Goal: Task Accomplishment & Management: Manage account settings

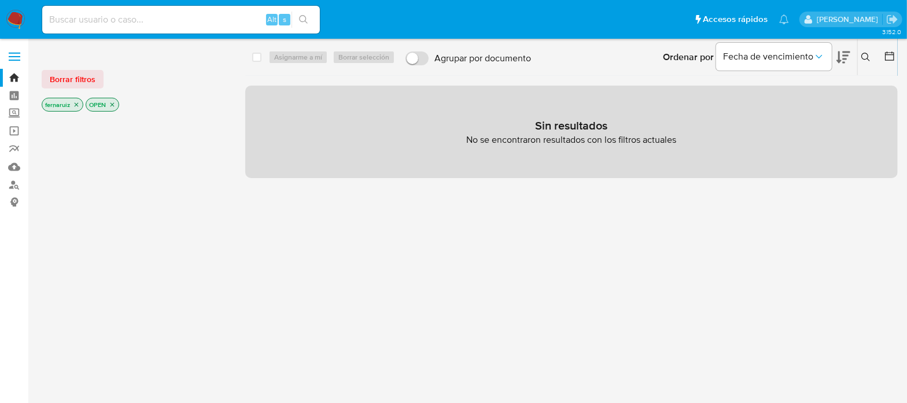
click at [12, 18] on img at bounding box center [16, 20] width 20 height 20
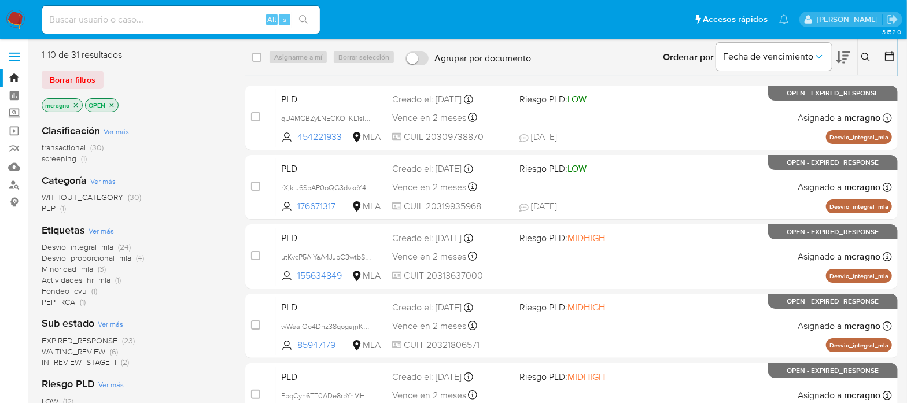
click at [115, 102] on icon "close-filter" at bounding box center [111, 105] width 7 height 7
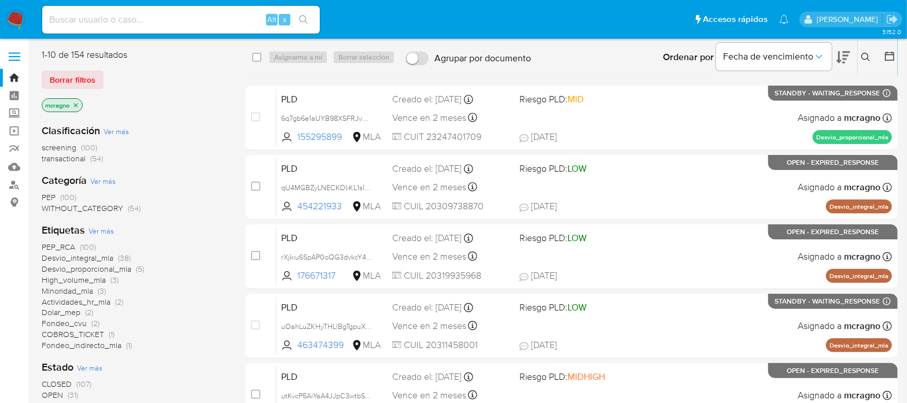
click at [888, 56] on icon at bounding box center [890, 56] width 12 height 12
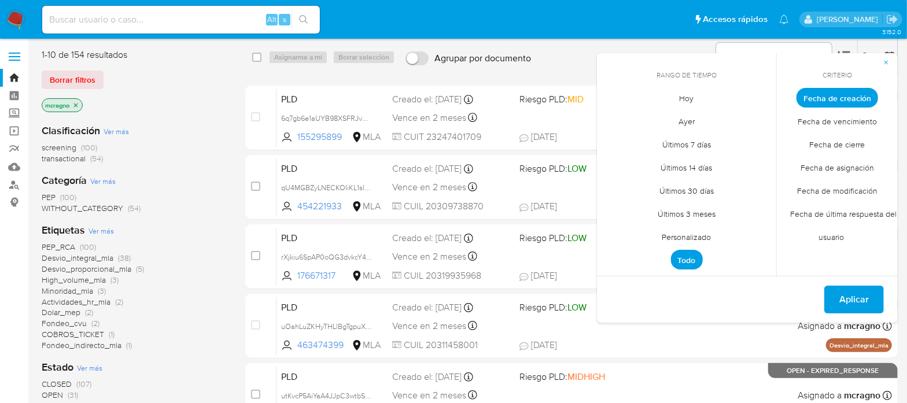
click at [701, 233] on span "Personalizado" at bounding box center [686, 238] width 73 height 24
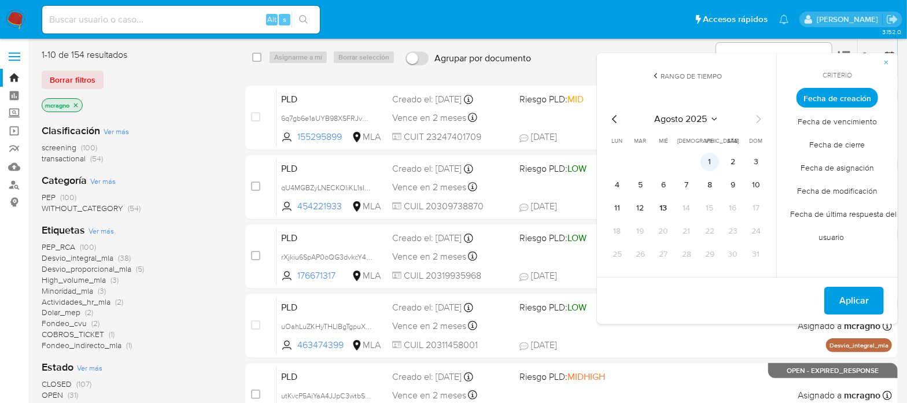
drag, startPoint x: 712, startPoint y: 155, endPoint x: 708, endPoint y: 164, distance: 9.3
click at [712, 156] on button "1" at bounding box center [710, 162] width 19 height 19
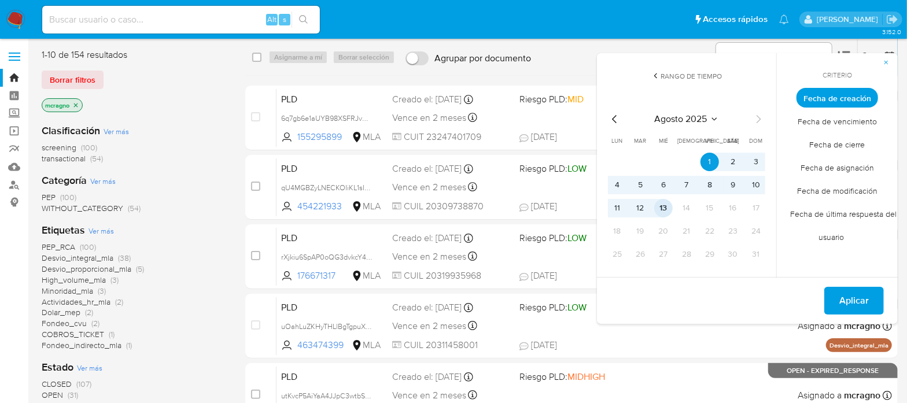
click at [668, 216] on button "13" at bounding box center [663, 208] width 19 height 19
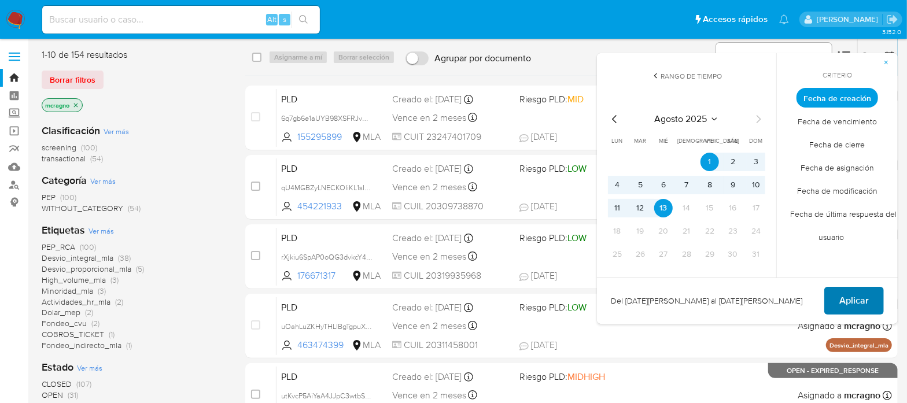
click at [843, 305] on span "Aplicar" at bounding box center [855, 300] width 30 height 25
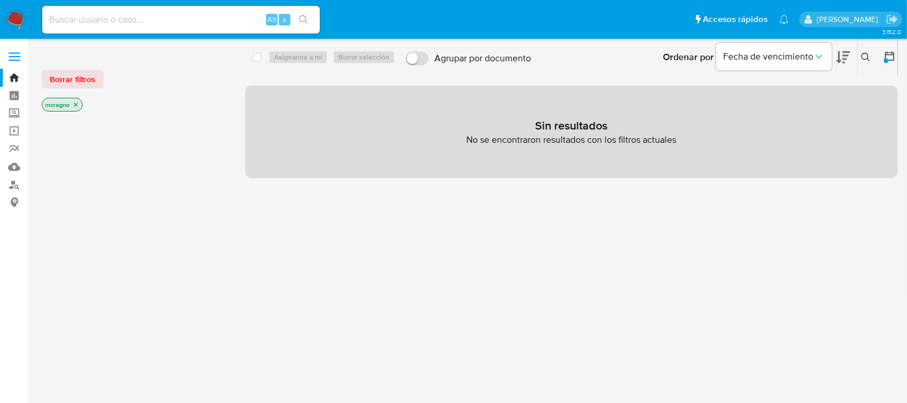
click at [884, 54] on icon at bounding box center [890, 56] width 12 height 12
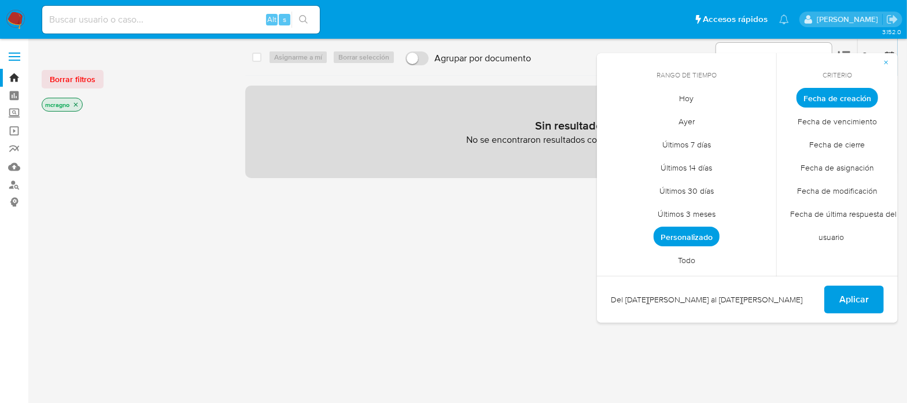
click at [692, 256] on span "Todo" at bounding box center [687, 261] width 42 height 24
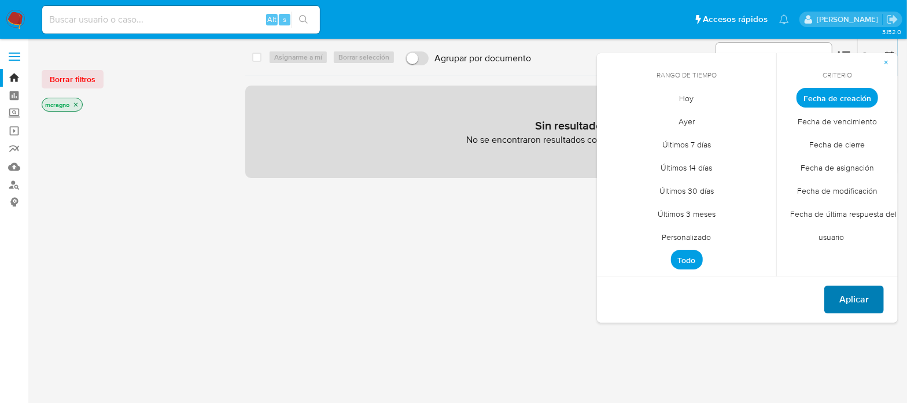
click at [870, 306] on button "Aplicar" at bounding box center [855, 300] width 60 height 28
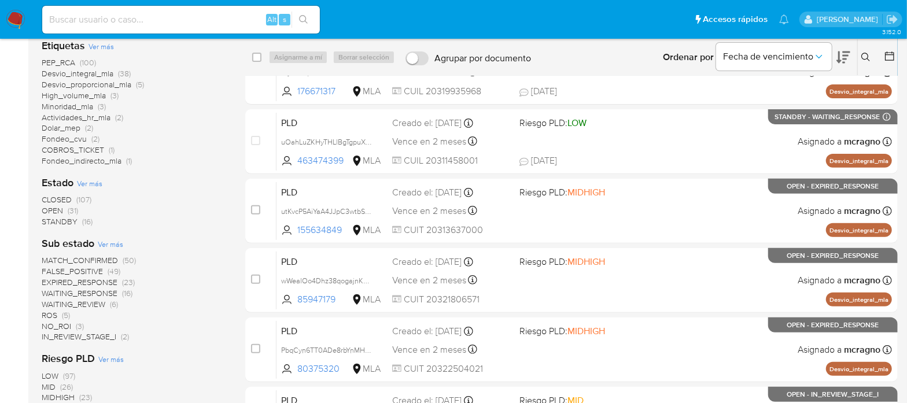
scroll to position [217, 0]
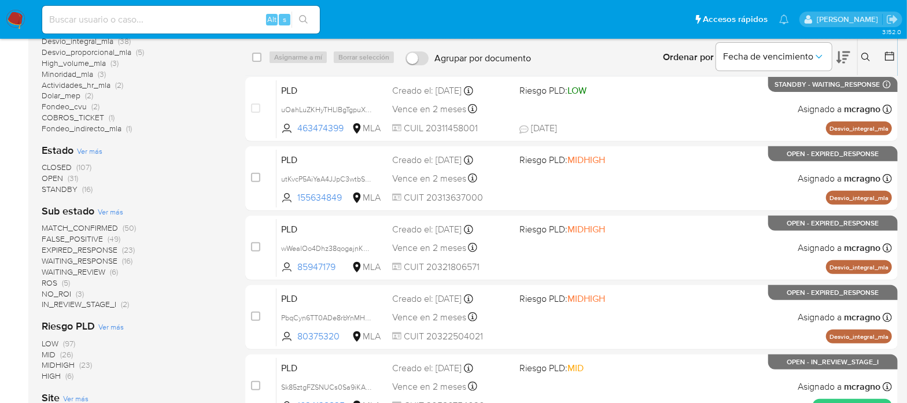
click at [102, 271] on span "WAITING_REVIEW" at bounding box center [74, 272] width 64 height 12
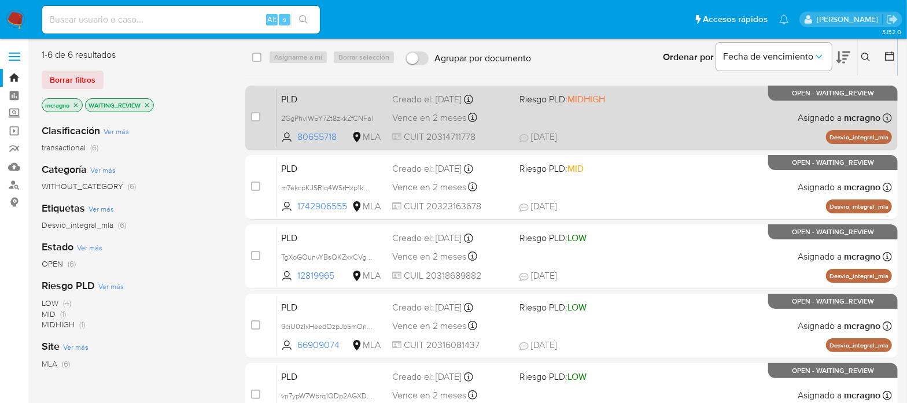
click at [699, 120] on div "PLD 2GgPhvlW5Y7Zt8zkkZfCNFal 80655718 MLA Riesgo PLD: MIDHIGH Creado el: 12/07/…" at bounding box center [585, 118] width 616 height 58
click at [251, 117] on input "checkbox" at bounding box center [255, 116] width 9 height 9
checkbox input "true"
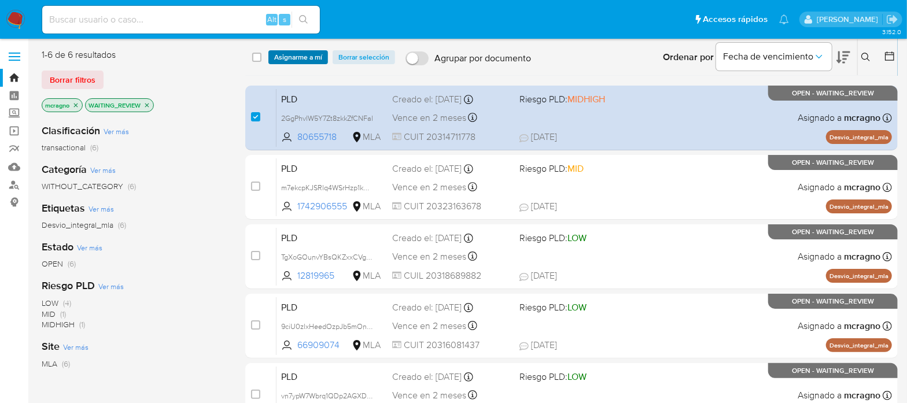
click at [296, 52] on span "Asignarme a mí" at bounding box center [298, 58] width 48 height 12
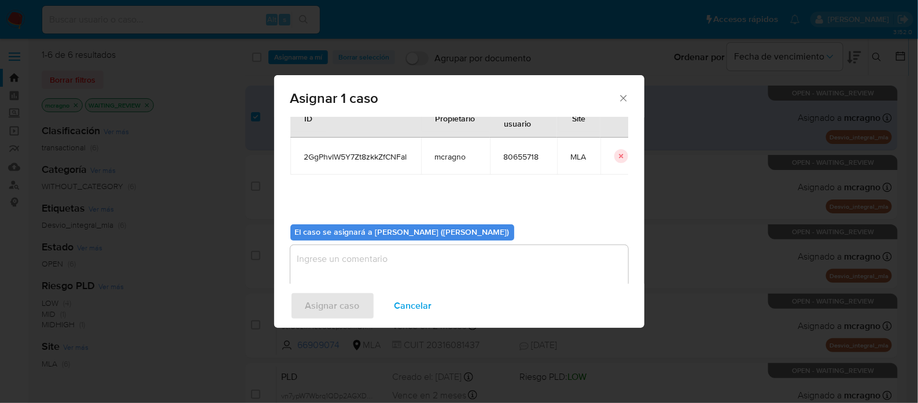
scroll to position [60, 0]
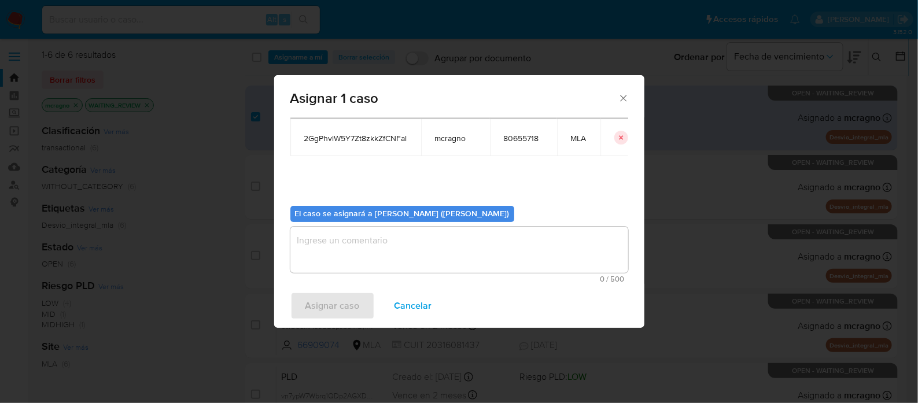
click at [364, 245] on textarea "assign-modal" at bounding box center [459, 250] width 338 height 46
click at [346, 305] on span "Asignar caso" at bounding box center [333, 305] width 54 height 25
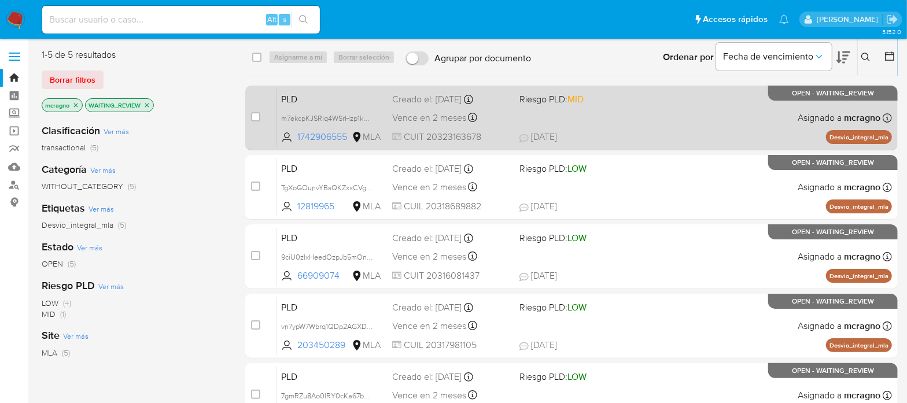
click at [675, 130] on div "PLD m7ekcpKJSRlq4WSrHzp1kNep 1742906555 MLA Riesgo PLD: MID Creado el: 12/07/20…" at bounding box center [585, 118] width 616 height 58
click at [256, 116] on input "checkbox" at bounding box center [255, 116] width 9 height 9
checkbox input "true"
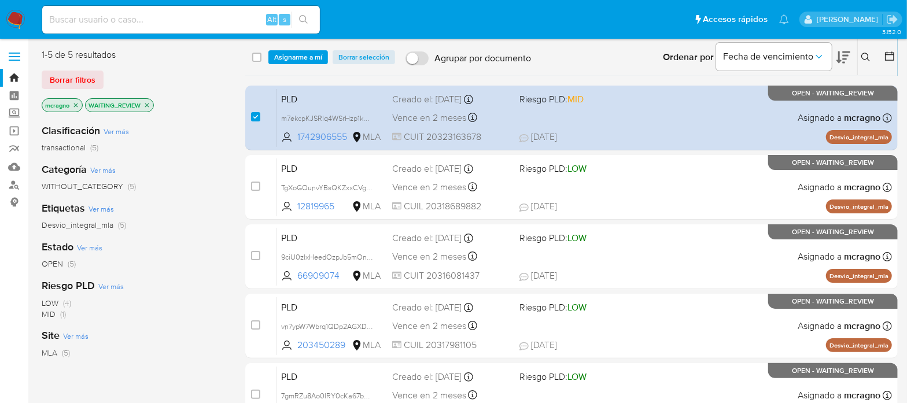
click at [304, 65] on div "select-all-cases-checkbox Asignarme a mí Borrar selección Agrupar por documento…" at bounding box center [571, 57] width 653 height 36
click at [311, 60] on span "Asignarme a mí" at bounding box center [298, 58] width 48 height 12
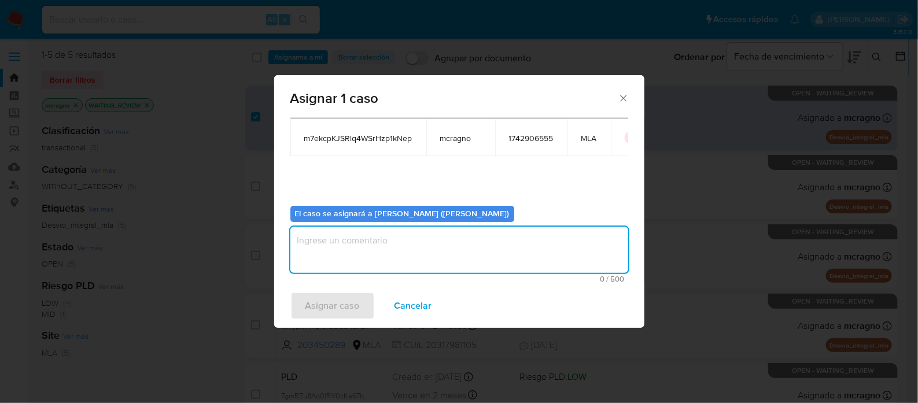
click at [389, 251] on textarea "assign-modal" at bounding box center [459, 250] width 338 height 46
click at [341, 301] on span "Asignar caso" at bounding box center [333, 305] width 54 height 25
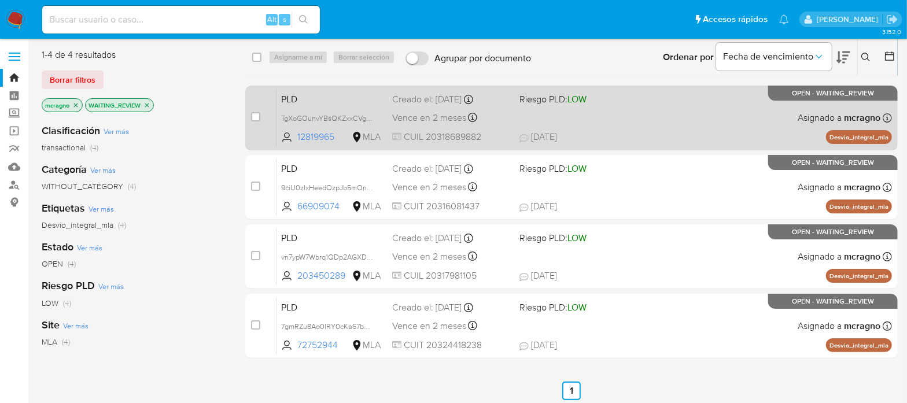
click at [708, 127] on div "PLD TgXoGOunvYBsQKZxxCVgD2ft 12819965 MLA Riesgo PLD: LOW Creado el: 12/07/2025…" at bounding box center [585, 118] width 616 height 58
click at [255, 121] on input "checkbox" at bounding box center [255, 116] width 9 height 9
checkbox input "true"
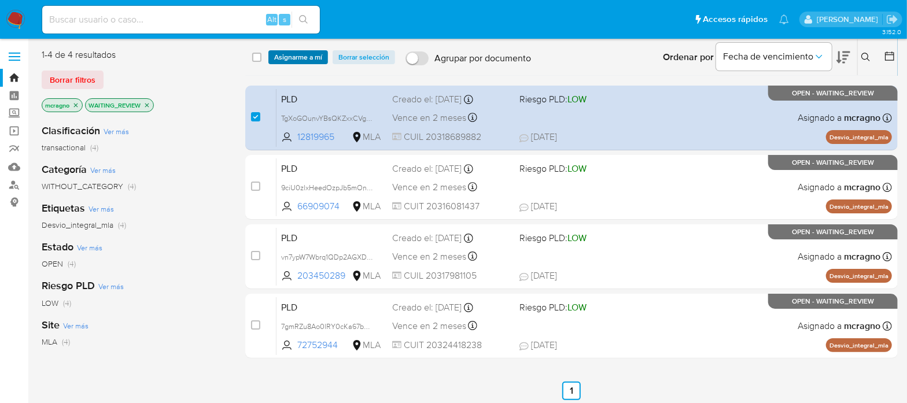
click at [318, 55] on span "Asignarme a mí" at bounding box center [298, 58] width 48 height 12
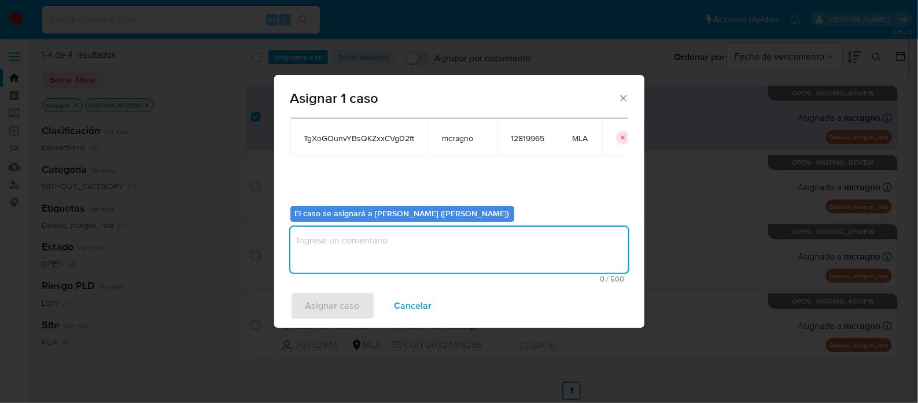
click at [339, 248] on textarea "assign-modal" at bounding box center [459, 250] width 338 height 46
click at [343, 302] on span "Asignar caso" at bounding box center [333, 305] width 54 height 25
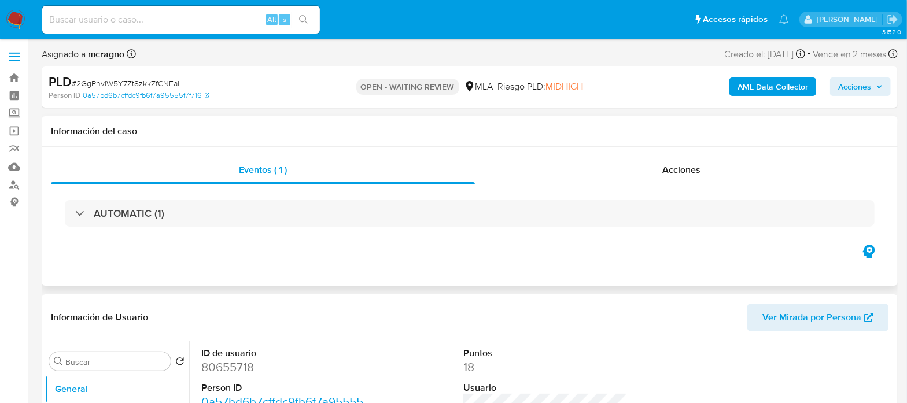
select select "10"
click at [236, 366] on dd "80655718" at bounding box center [282, 367] width 163 height 16
click at [235, 366] on dd "80655718" at bounding box center [282, 367] width 163 height 16
copy dd "80655718"
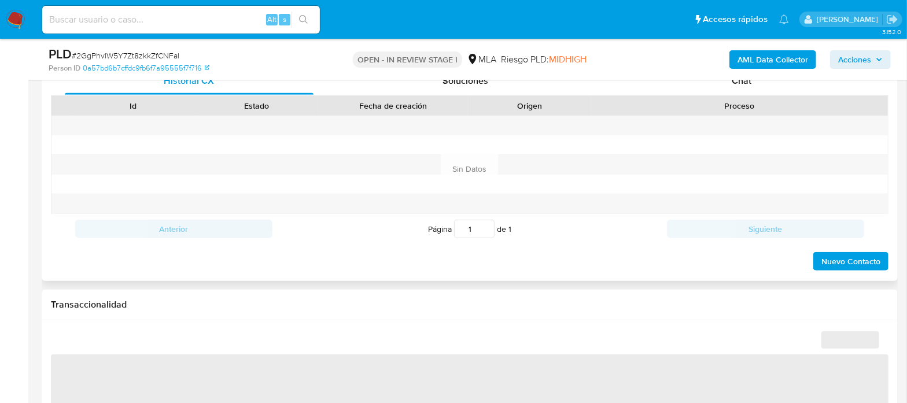
select select "10"
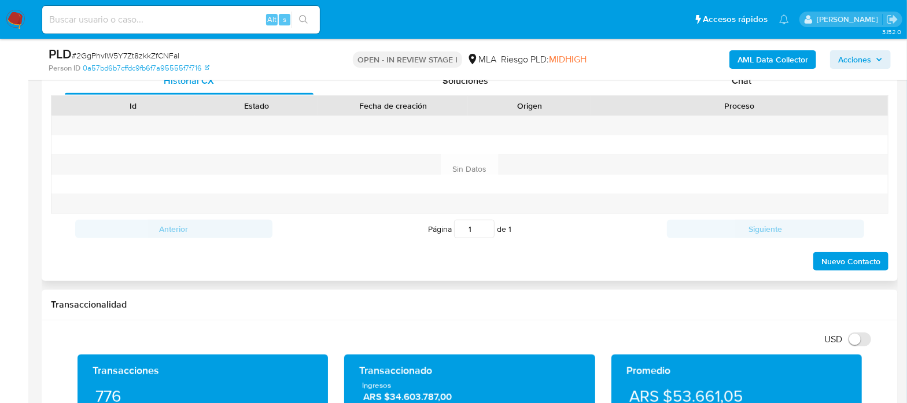
scroll to position [506, 0]
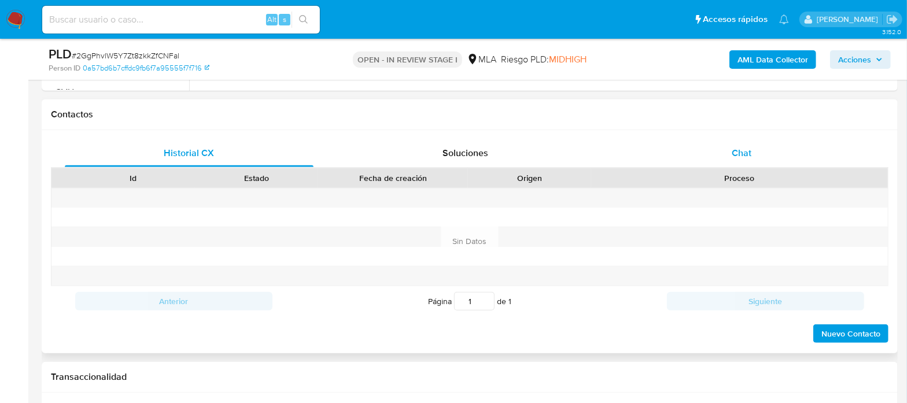
click at [759, 156] on div "Chat" at bounding box center [742, 153] width 249 height 28
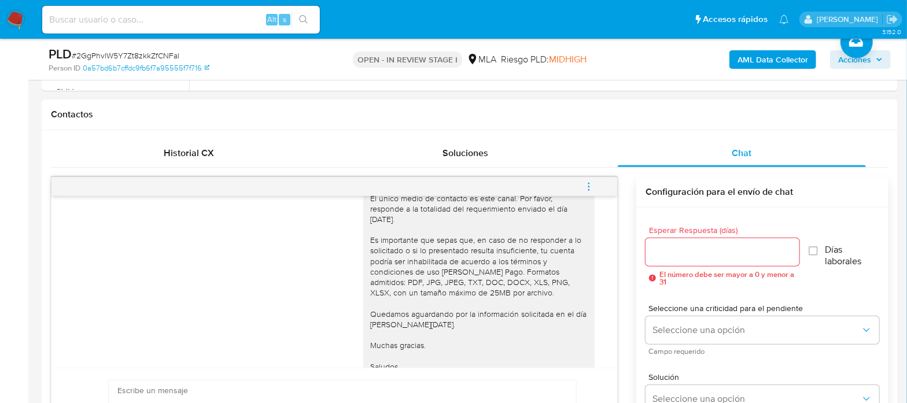
scroll to position [1435, 0]
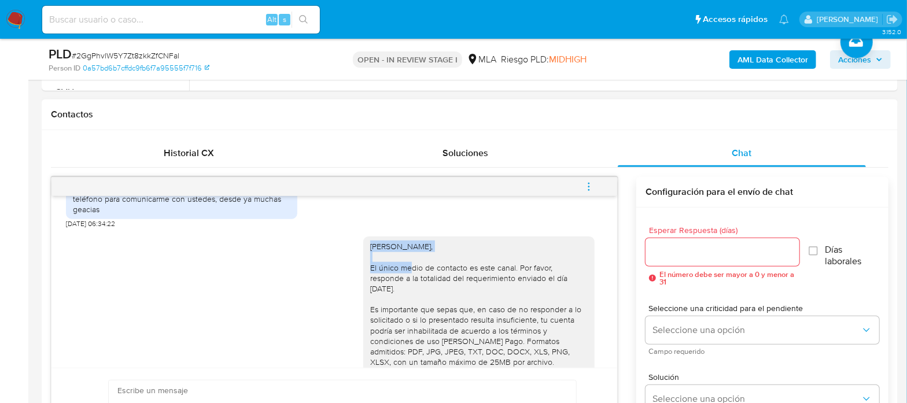
drag, startPoint x: 360, startPoint y: 251, endPoint x: 477, endPoint y: 254, distance: 117.5
click at [477, 254] on div "Hola Mauro Lucas Soldavini, El único medio de contacto es este canal. Por favor…" at bounding box center [479, 346] width 218 height 211
copy div "Hola Mauro Lucas Soldavini,"
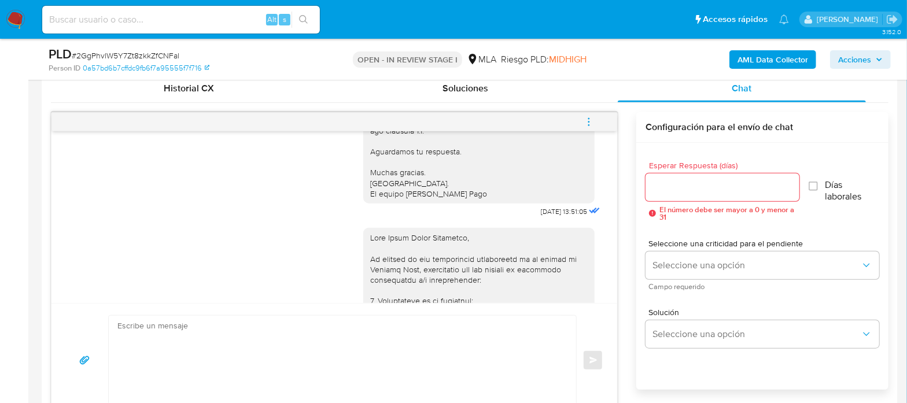
scroll to position [651, 0]
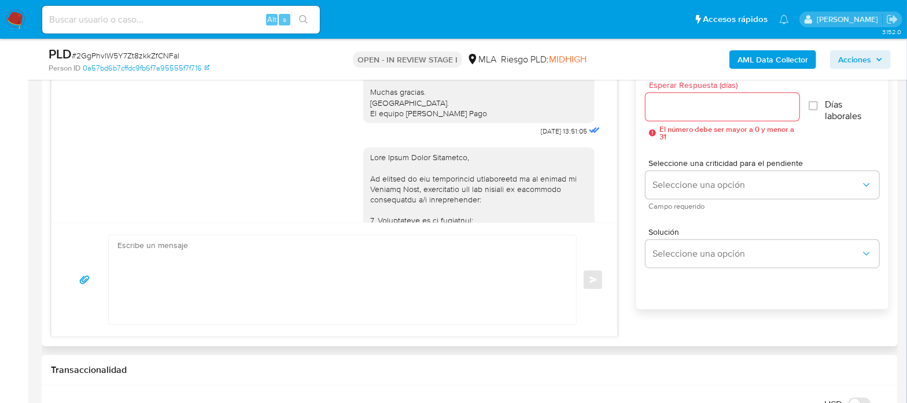
click at [256, 274] on textarea at bounding box center [339, 280] width 444 height 89
paste textarea "Hola Mauro Lucas Soldavini,"
type textarea "H"
paste textarea "Hola Mauro Lucas Soldavini,"
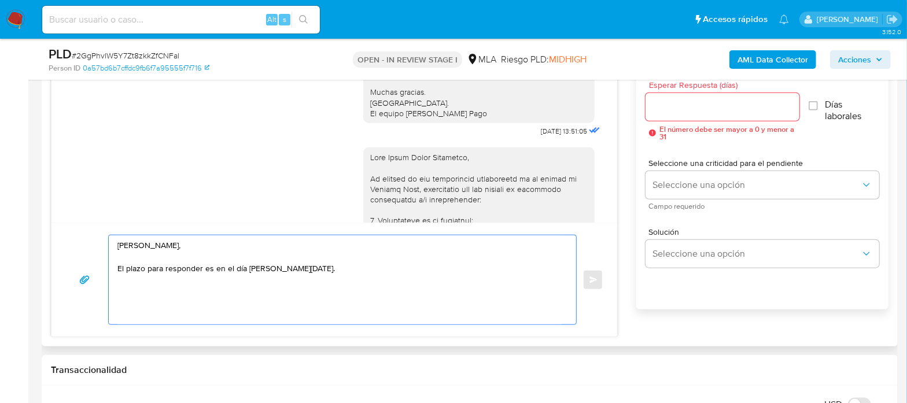
click at [299, 278] on textarea "Hola Mauro Lucas Soldavini, El plazo para responder es en el día de hoy." at bounding box center [339, 280] width 444 height 89
drag, startPoint x: 517, startPoint y: 161, endPoint x: 553, endPoint y: 160, distance: 35.9
click at [553, 136] on span "21/07/2025 13:51:05" at bounding box center [564, 131] width 46 height 9
copy span "21/07/2025"
click at [434, 270] on textarea "Hola Mauro Lucas Soldavini, El plazo para responder es en el día de hoy, ya que…" at bounding box center [339, 280] width 444 height 89
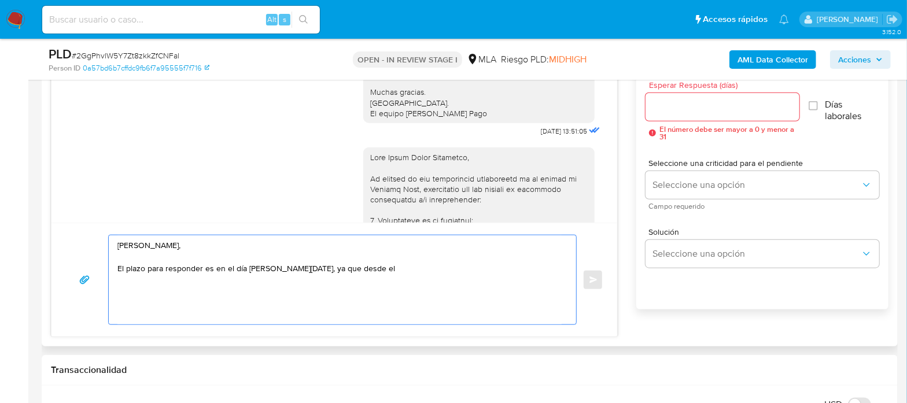
paste textarea "21/07/2025"
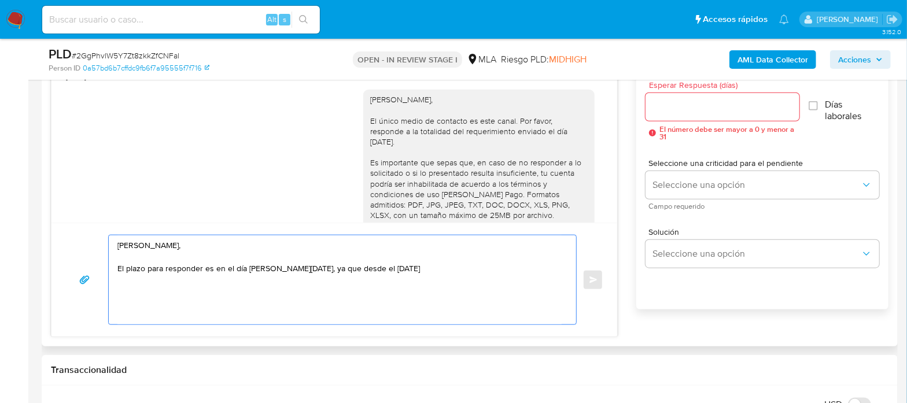
scroll to position [1507, 0]
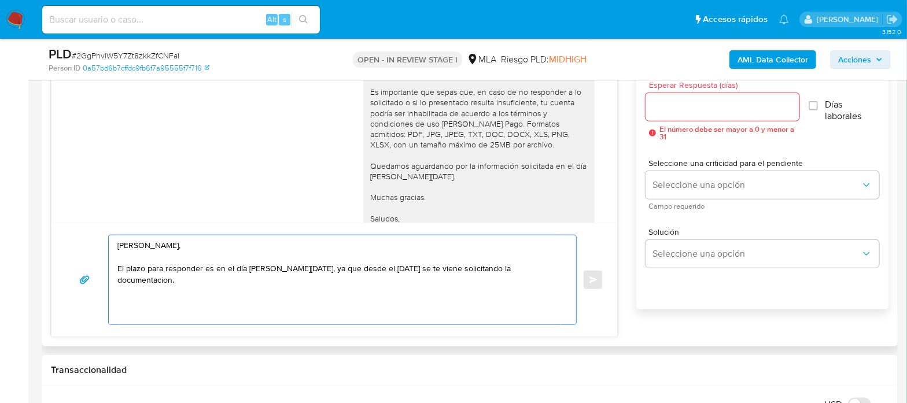
paste textarea "Es importante que sepas que, en caso de no responder a lo solicitado o si lo pr…"
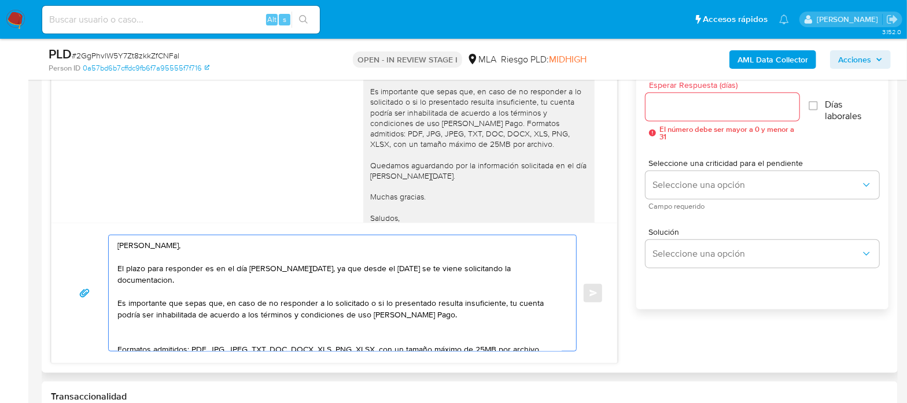
click at [468, 300] on textarea "Hola Mauro Lucas Soldavini, El plazo para responder es en el día de hoy, ya que…" at bounding box center [339, 294] width 444 height 116
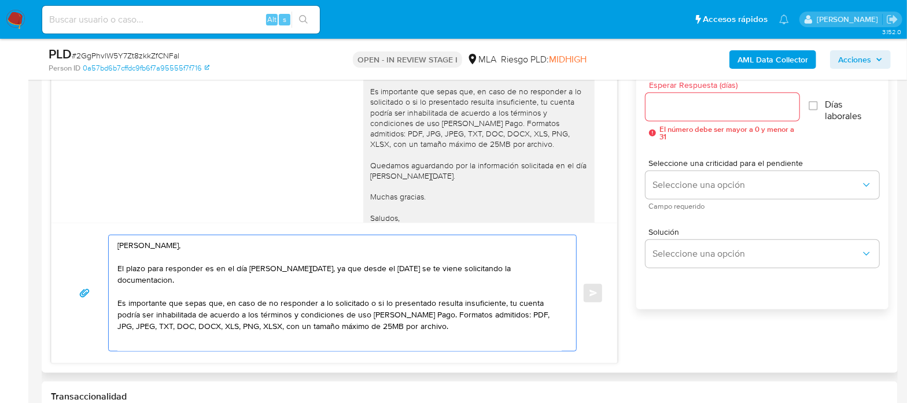
scroll to position [72, 0]
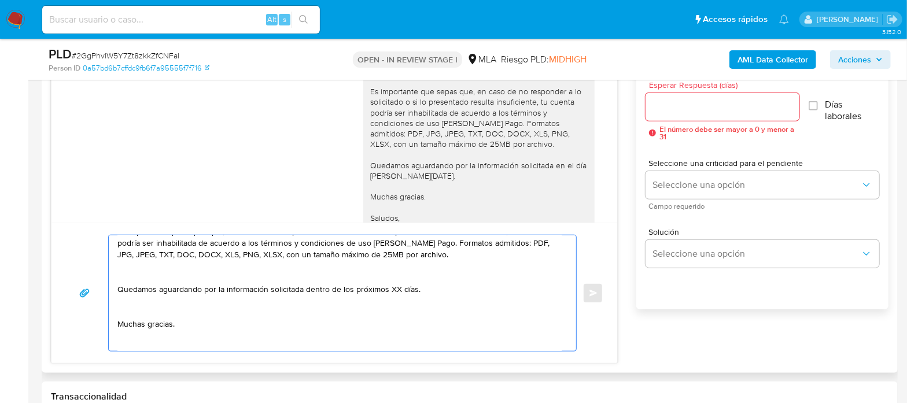
drag, startPoint x: 443, startPoint y: 284, endPoint x: 117, endPoint y: 273, distance: 326.0
click at [117, 273] on textarea "Hola Mauro Lucas Soldavini, El plazo para responder es en el día de hoy, ya que…" at bounding box center [339, 294] width 444 height 116
click at [152, 332] on textarea "Hola Mauro Lucas Soldavini, El plazo para responder es en el día de hoy, ya que…" at bounding box center [339, 294] width 444 height 116
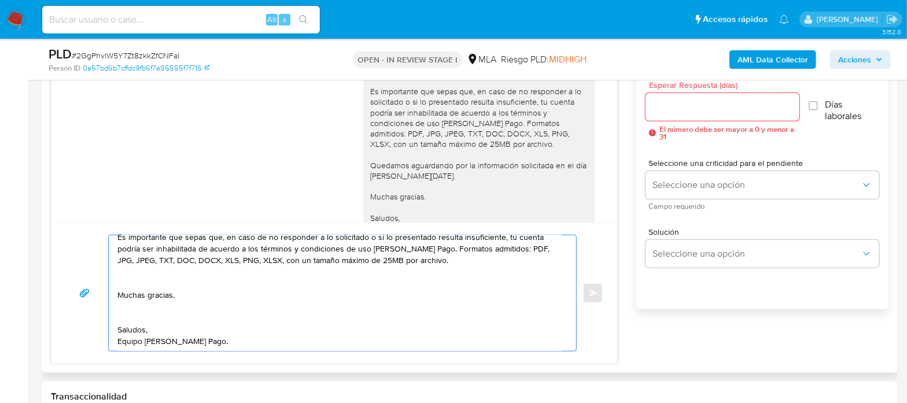
click at [140, 301] on textarea "Hola Mauro Lucas Soldavini, El plazo para responder es en el día de hoy, ya que…" at bounding box center [339, 294] width 444 height 116
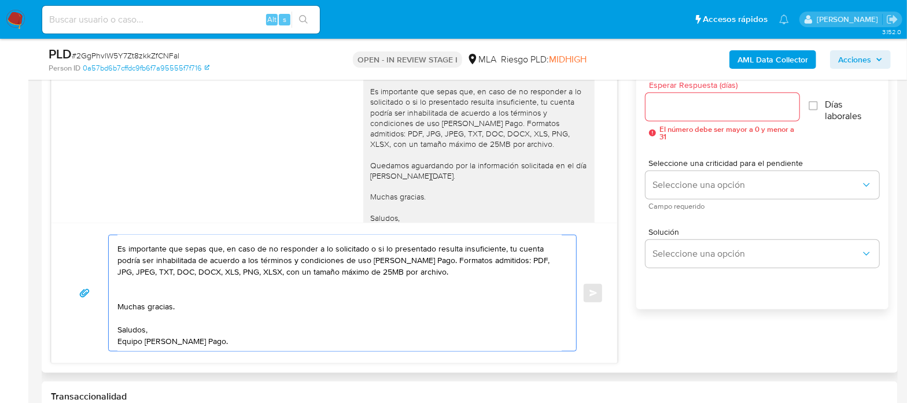
click at [142, 274] on textarea "Hola Mauro Lucas Soldavini, El plazo para responder es en el día de hoy, ya que…" at bounding box center [339, 294] width 444 height 116
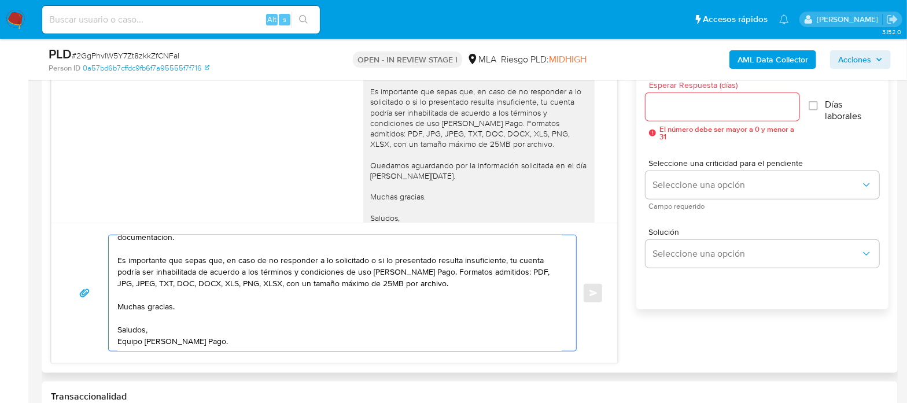
scroll to position [43, 0]
type textarea "Hola Mauro Lucas Soldavini, El plazo para responder es en el día de hoy, ya que…"
click at [720, 102] on input "Esperar Respuesta (días)" at bounding box center [723, 107] width 154 height 15
type input "1"
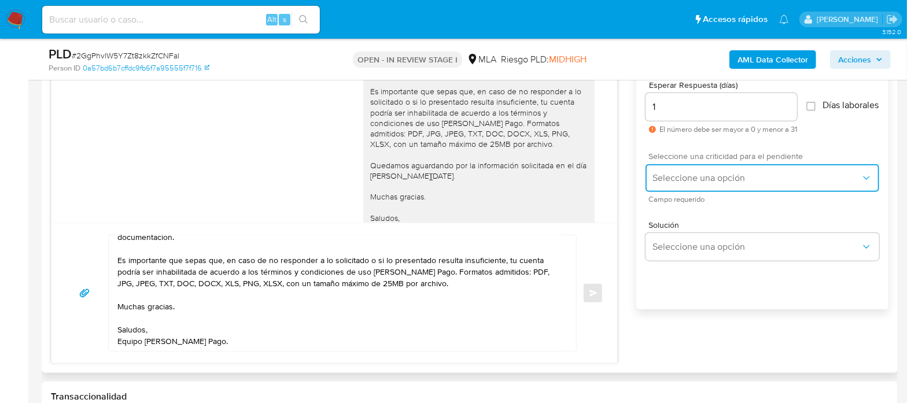
click at [695, 173] on button "Seleccione una opción" at bounding box center [763, 178] width 234 height 28
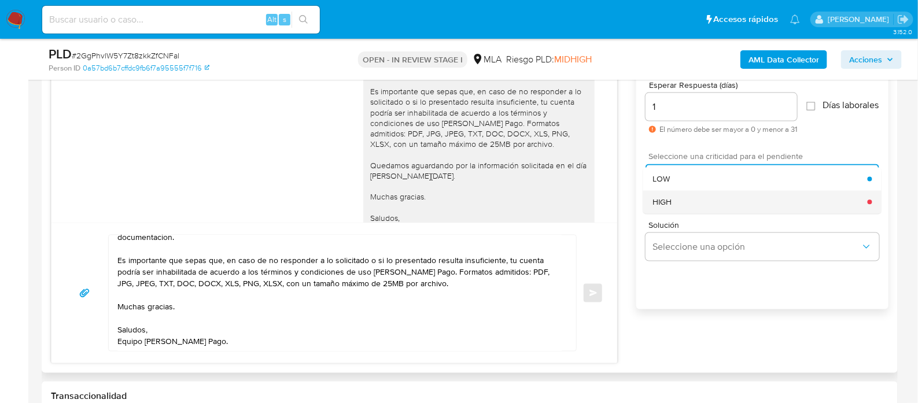
click at [687, 214] on div "HIGH" at bounding box center [760, 201] width 215 height 23
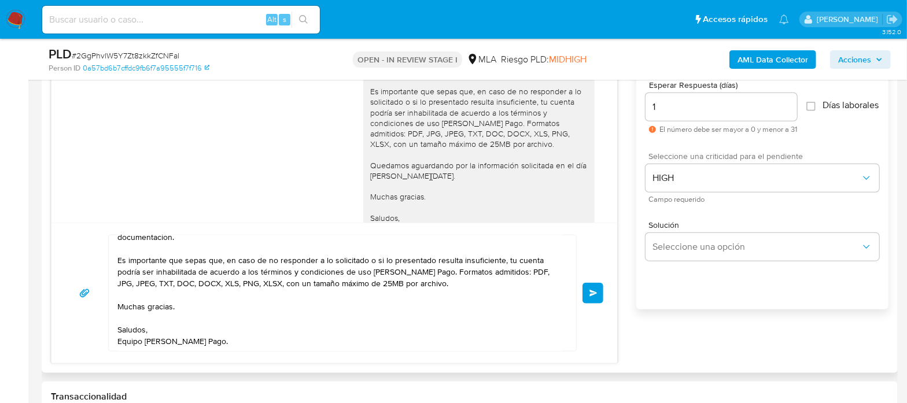
click at [598, 292] on button "Enviar" at bounding box center [593, 293] width 21 height 21
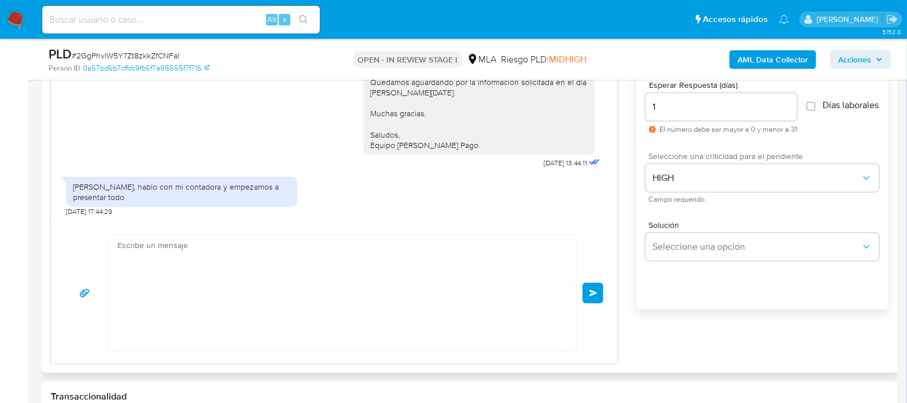
scroll to position [0, 0]
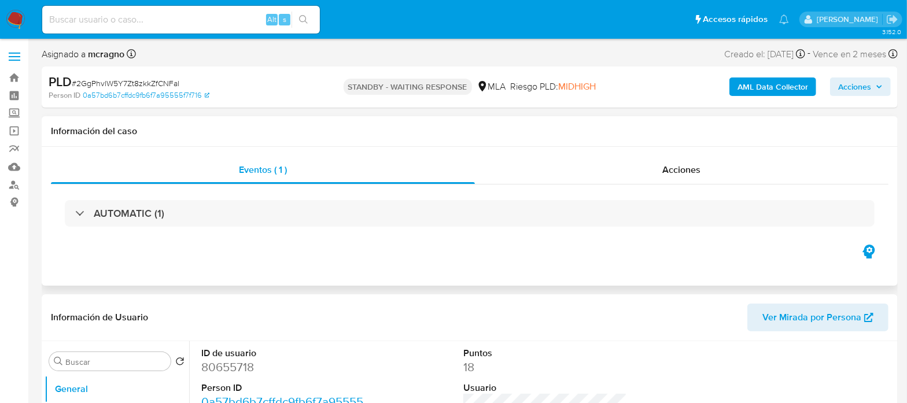
select select "10"
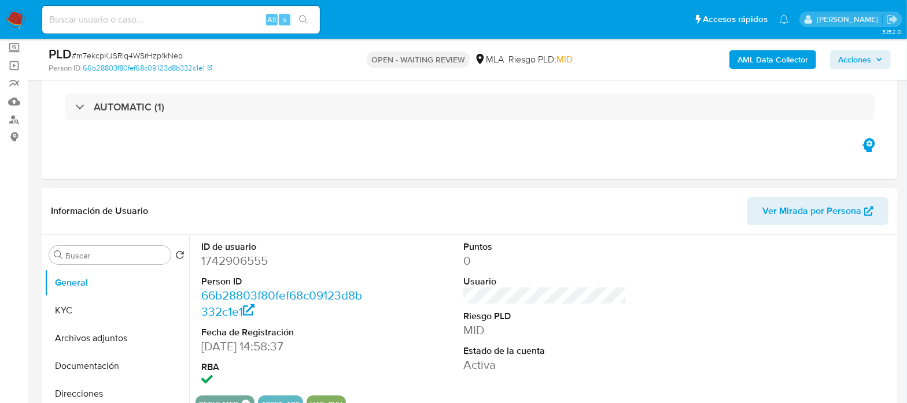
scroll to position [72, 0]
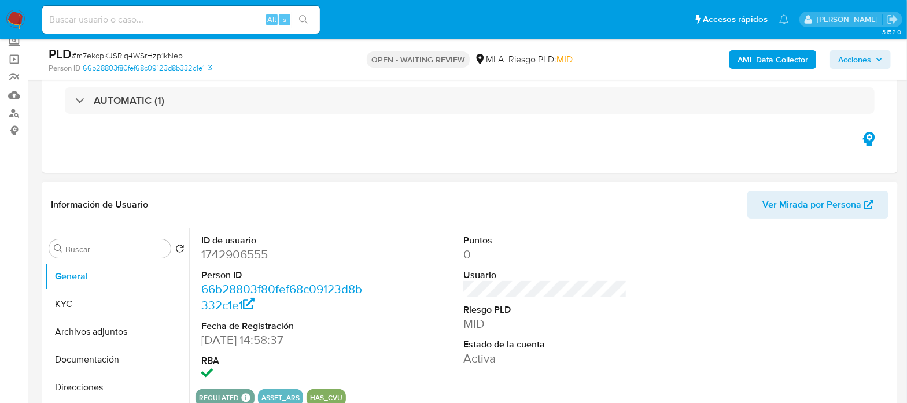
select select "10"
click at [248, 262] on dd "1742906555" at bounding box center [282, 255] width 163 height 16
click at [248, 258] on dd "1742906555" at bounding box center [282, 255] width 163 height 16
copy dd "1742906555"
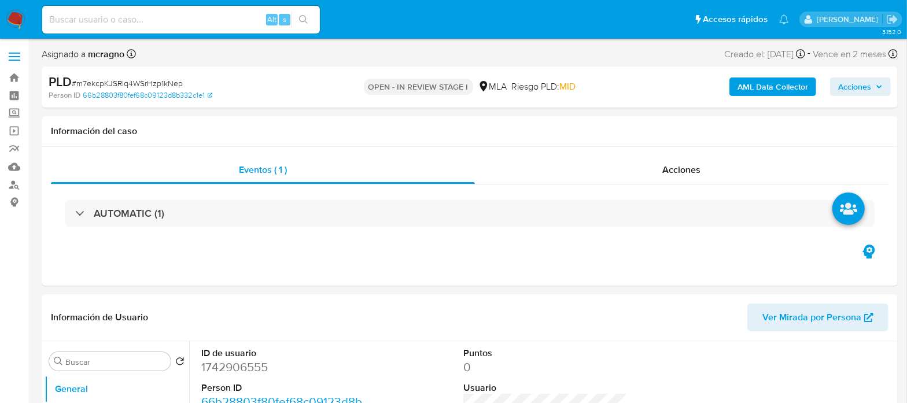
select select "10"
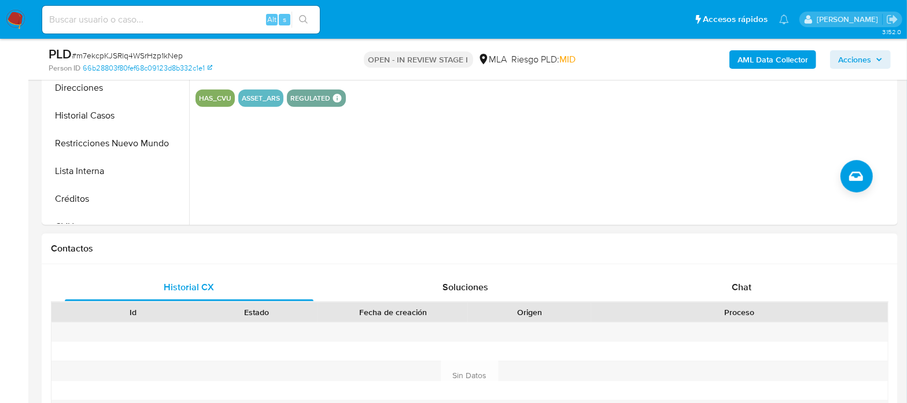
scroll to position [434, 0]
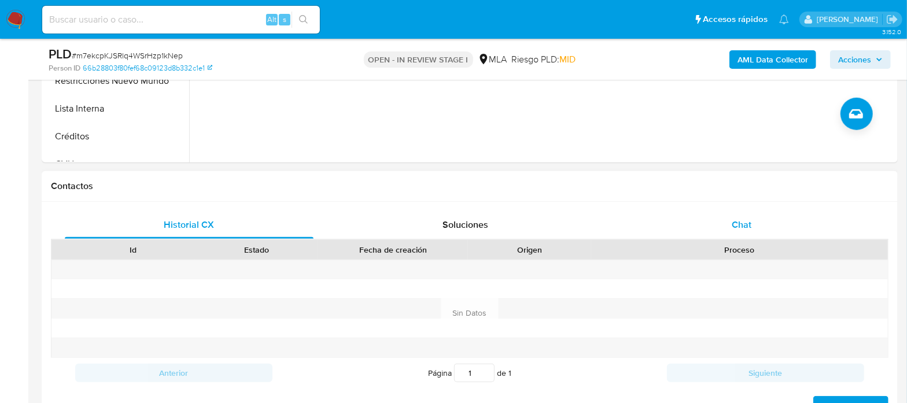
click at [763, 215] on div "Chat" at bounding box center [742, 225] width 249 height 28
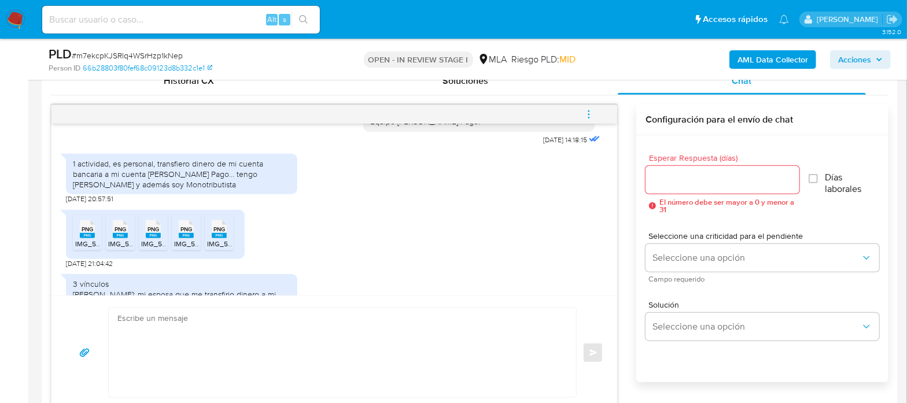
scroll to position [1611, 0]
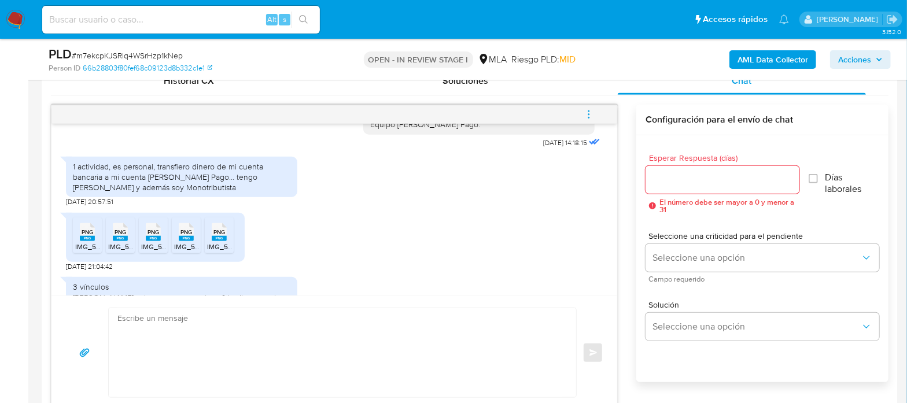
click at [85, 241] on rect at bounding box center [87, 238] width 15 height 5
click at [115, 242] on icon "PNG" at bounding box center [120, 232] width 15 height 20
click at [149, 236] on span "PNG" at bounding box center [154, 233] width 12 height 8
click at [186, 236] on span "PNG" at bounding box center [187, 233] width 12 height 8
click at [95, 241] on icon at bounding box center [87, 232] width 15 height 18
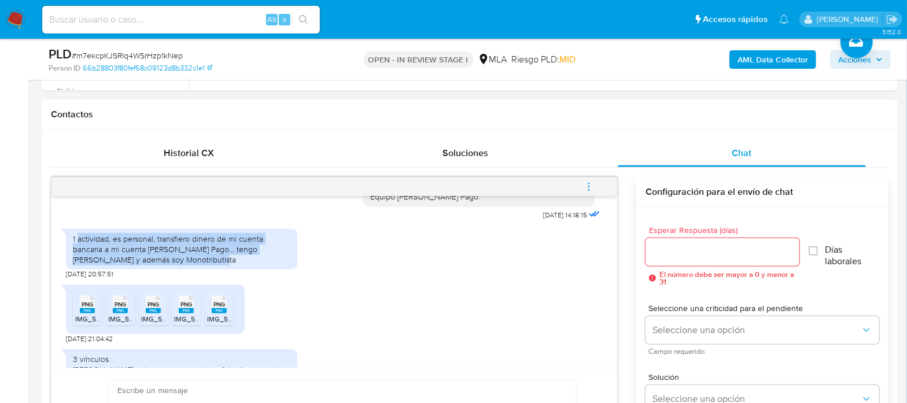
drag, startPoint x: 84, startPoint y: 259, endPoint x: 229, endPoint y: 279, distance: 146.1
click at [229, 266] on div "1 actividad, es personal, transfiero dinero de mi cuenta bancaria a mi cuenta d…" at bounding box center [182, 250] width 218 height 32
copy div "actividad, es personal, transfiero dinero de mi cuenta bancaria a mi cuenta de …"
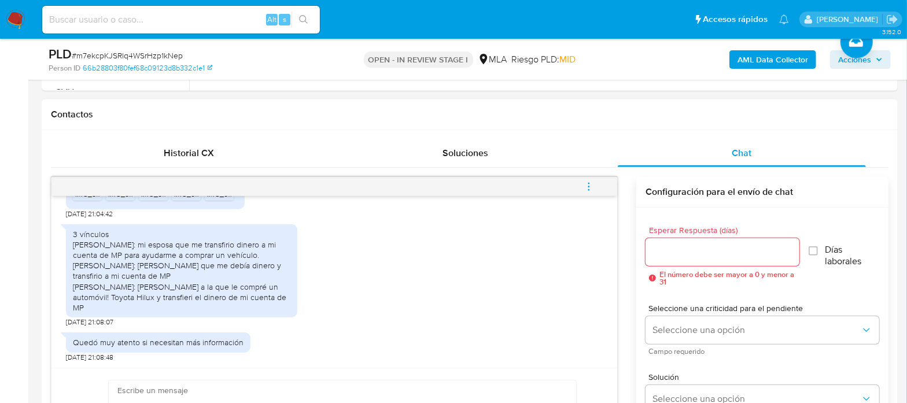
scroll to position [1756, 0]
drag, startPoint x: 74, startPoint y: 244, endPoint x: 134, endPoint y: 305, distance: 85.1
click at [134, 305] on div "3 vínculos Fantagussi Mariana: mi esposa que me transfirio dinero a mi cuenta d…" at bounding box center [182, 271] width 218 height 84
copy div "Fantagussi Mariana: mi esposa que me transfirio dinero a mi cuenta de MP para a…"
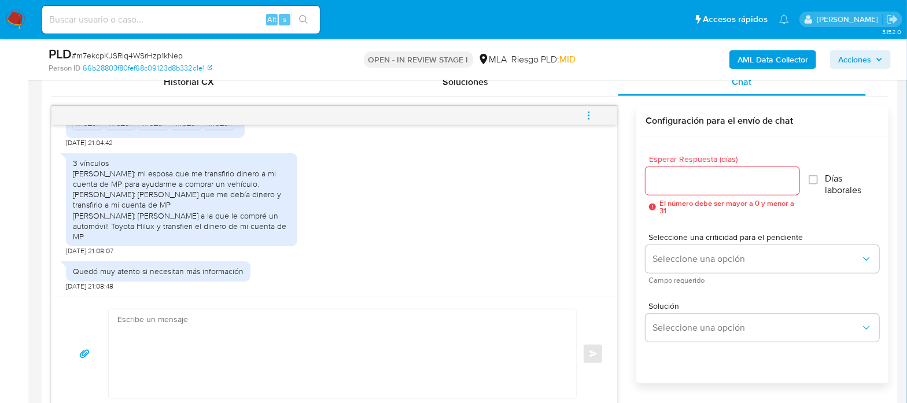
scroll to position [578, 0]
click at [274, 362] on textarea at bounding box center [339, 352] width 444 height 89
paste textarea "¡Muchas gracias por tu respuesta! Confirmamos la recepción de la documentación.…"
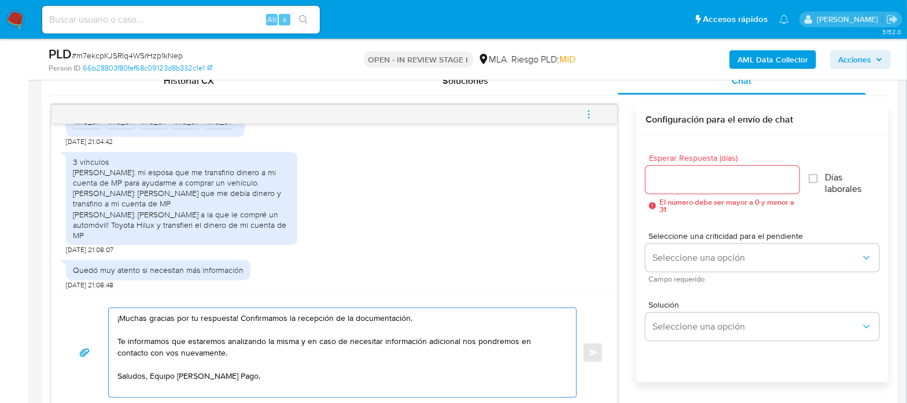
drag, startPoint x: 206, startPoint y: 359, endPoint x: 113, endPoint y: 341, distance: 94.9
click at [113, 341] on div "¡Muchas gracias por tu respuesta! Confirmamos la recepción de la documentación.…" at bounding box center [340, 352] width 462 height 89
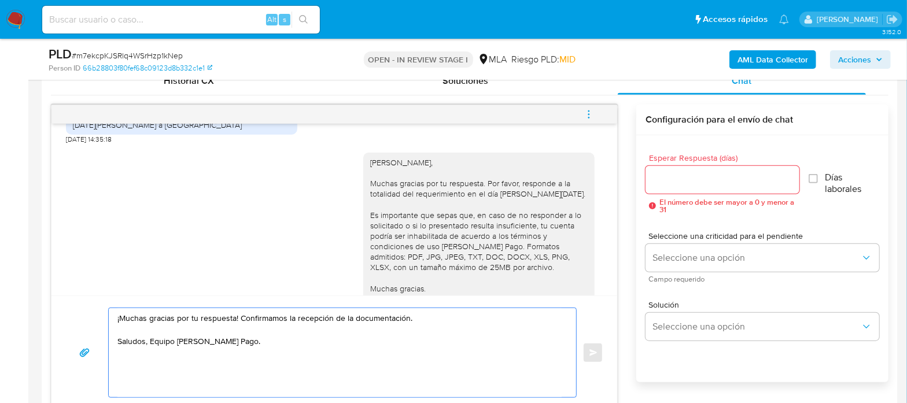
scroll to position [1394, 0]
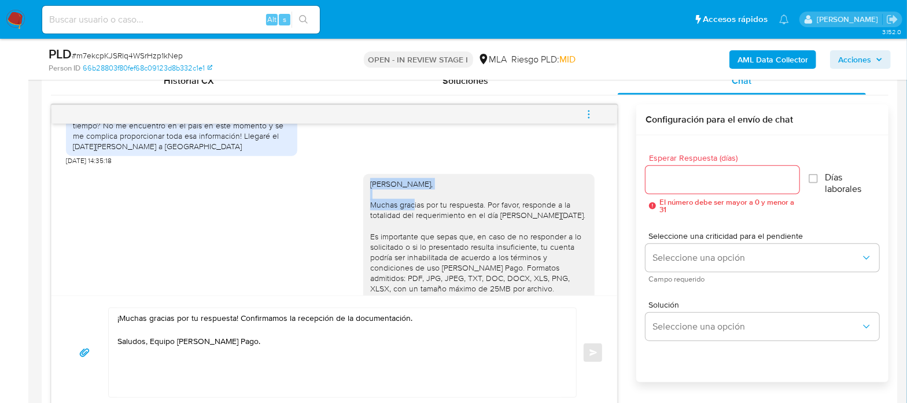
drag, startPoint x: 362, startPoint y: 202, endPoint x: 474, endPoint y: 204, distance: 112.3
click at [474, 204] on div "Hola Hernan Matias Olivera, Muchas gracias por tu respuesta. Por favor, respond…" at bounding box center [478, 263] width 231 height 178
copy div "Hola Hernan Matias Olivera,"
click at [207, 322] on textarea "¡Muchas gracias por tu respuesta! Confirmamos la recepción de la documentación.…" at bounding box center [339, 352] width 444 height 89
paste textarea "Hola Hernan Matias Olivera,"
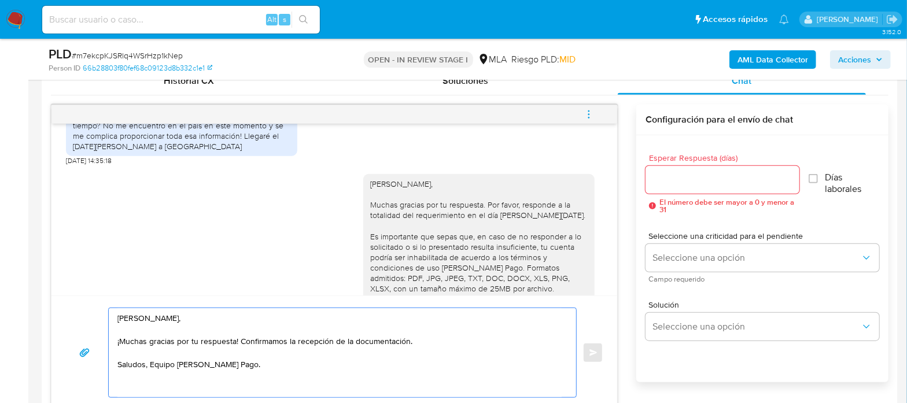
type textarea "Hola Hernan Matias Olivera, ¡Muchas gracias por tu respuesta! Confirmamos la re…"
click at [718, 180] on input "Esperar Respuesta (días)" at bounding box center [723, 179] width 154 height 15
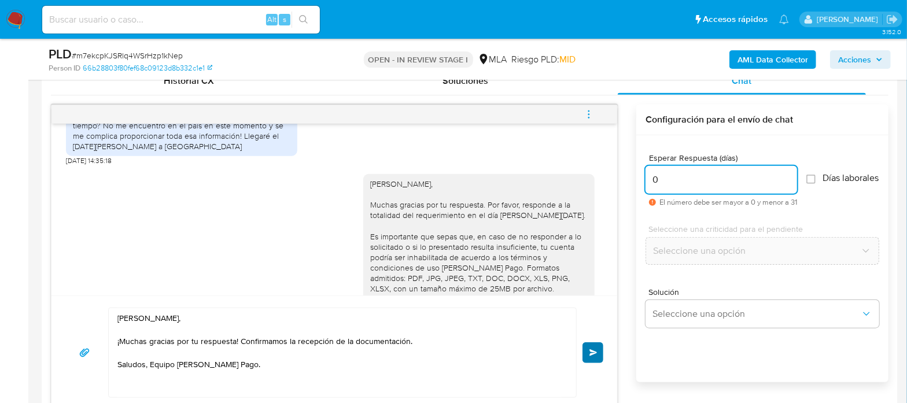
type input "0"
click at [596, 345] on button "Enviar" at bounding box center [593, 353] width 21 height 21
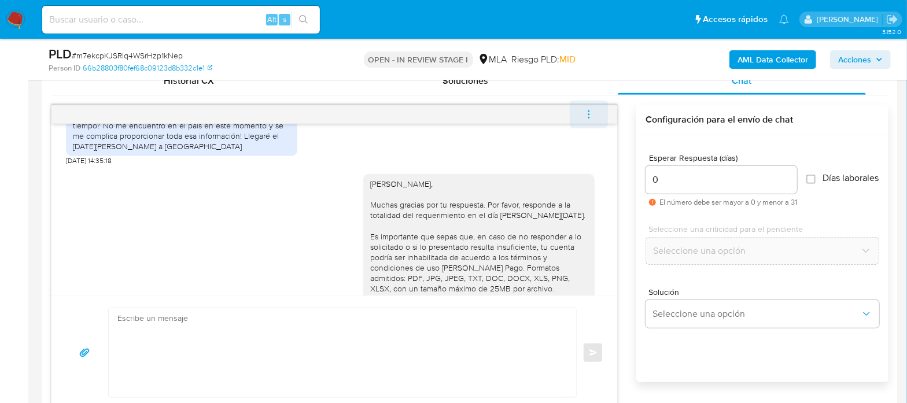
scroll to position [1852, 0]
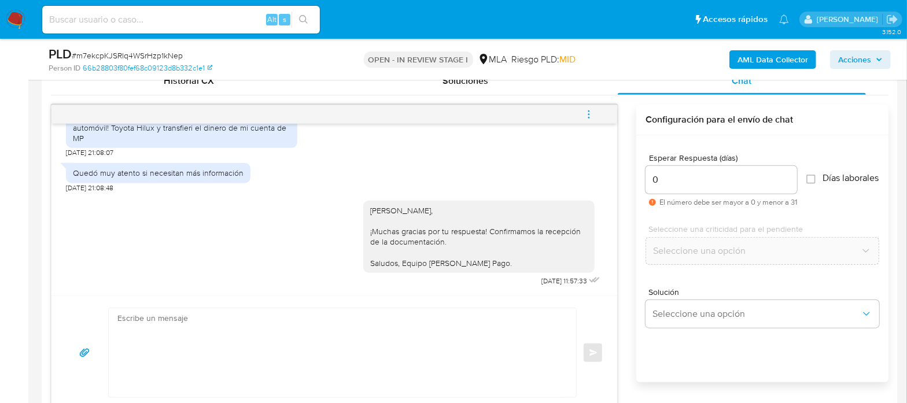
click at [596, 117] on button "menu-action" at bounding box center [589, 115] width 38 height 28
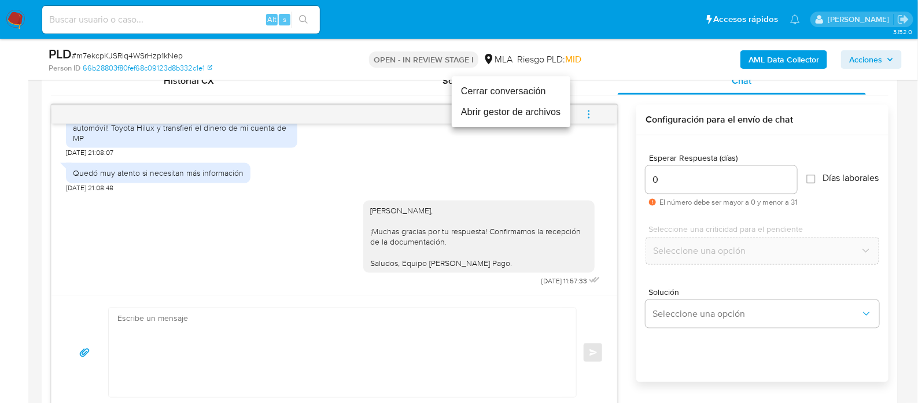
click at [544, 91] on li "Cerrar conversación" at bounding box center [511, 91] width 119 height 21
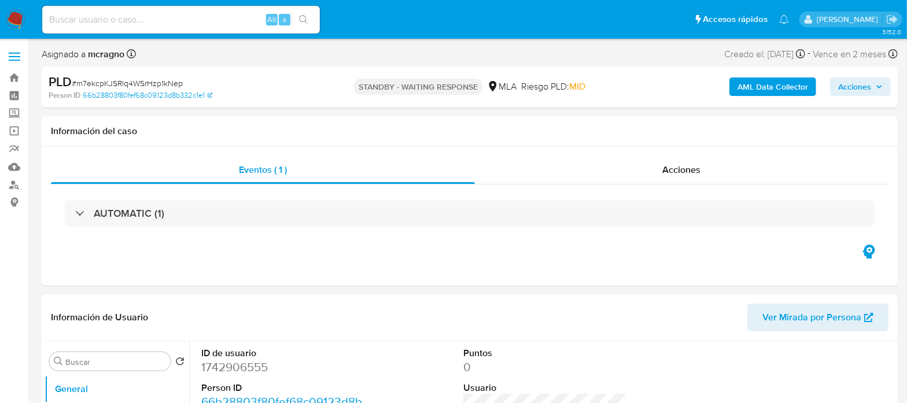
select select "10"
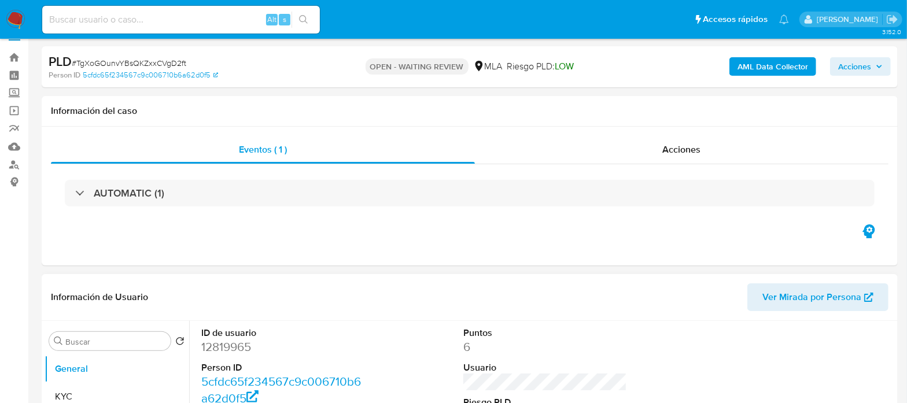
scroll to position [144, 0]
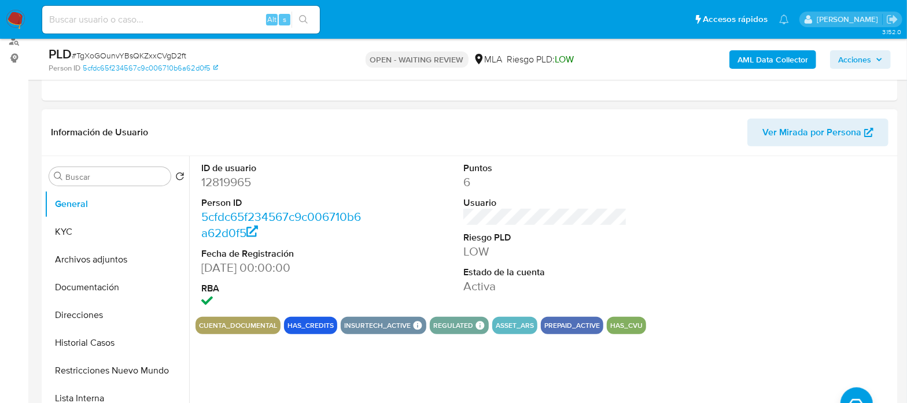
click at [236, 182] on dd "12819965" at bounding box center [282, 182] width 163 height 16
copy dd "12819965"
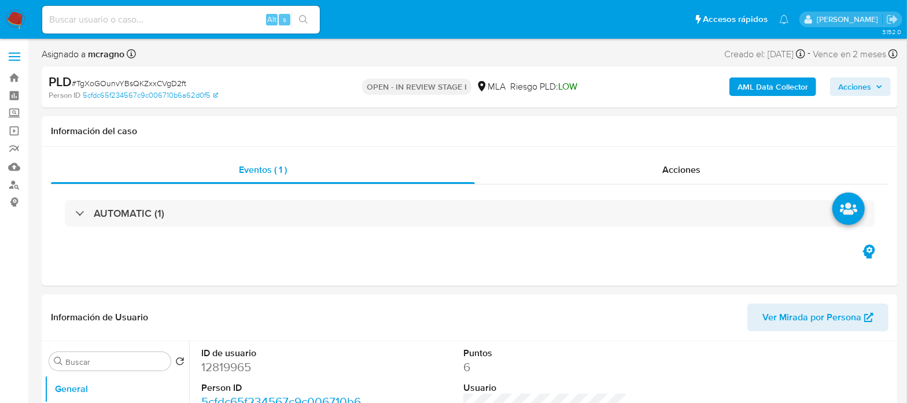
select select "10"
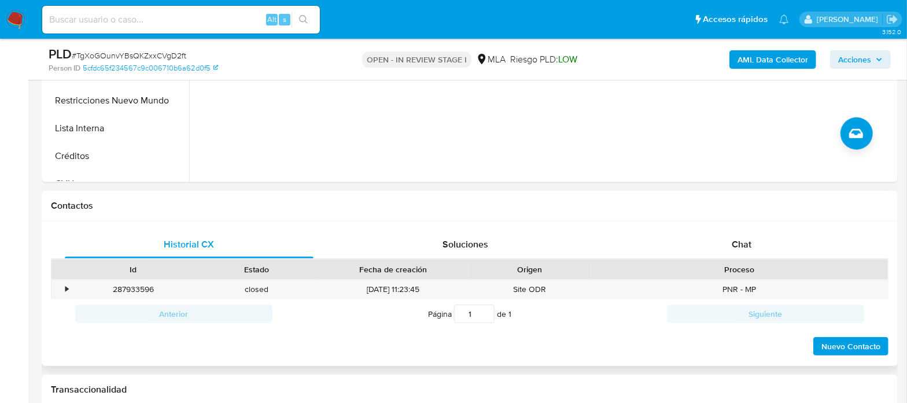
scroll to position [506, 0]
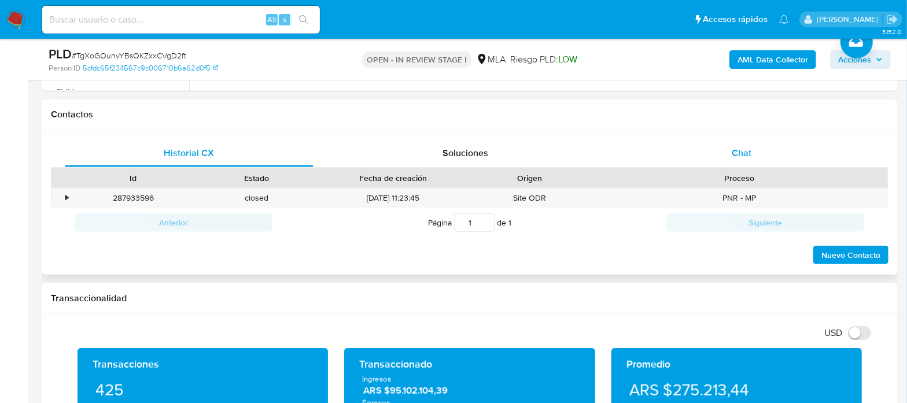
click at [762, 159] on div "Chat" at bounding box center [742, 153] width 249 height 28
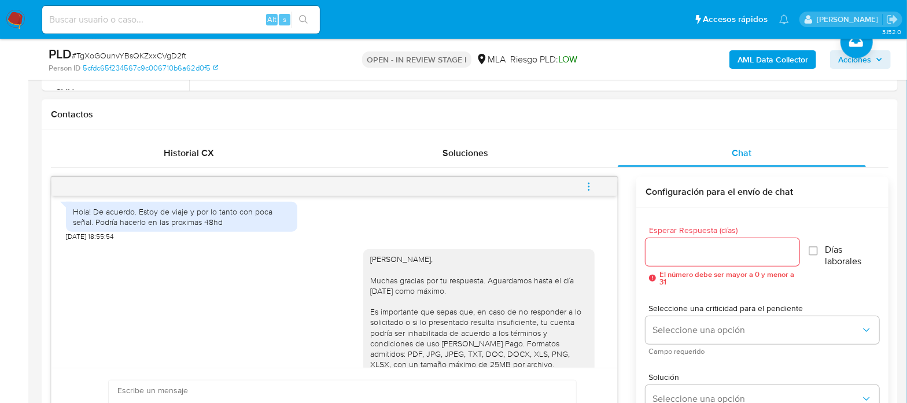
scroll to position [2042, 0]
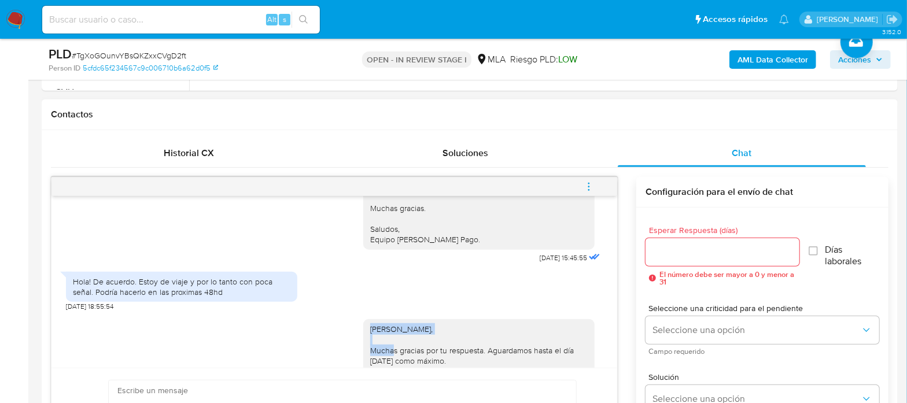
drag, startPoint x: 362, startPoint y: 337, endPoint x: 459, endPoint y: 338, distance: 96.6
click at [459, 338] on div "[PERSON_NAME], Muchas gracias por tu respuesta. Aguardamos hasta el día [DATE] …" at bounding box center [479, 408] width 218 height 168
copy div "[PERSON_NAME],"
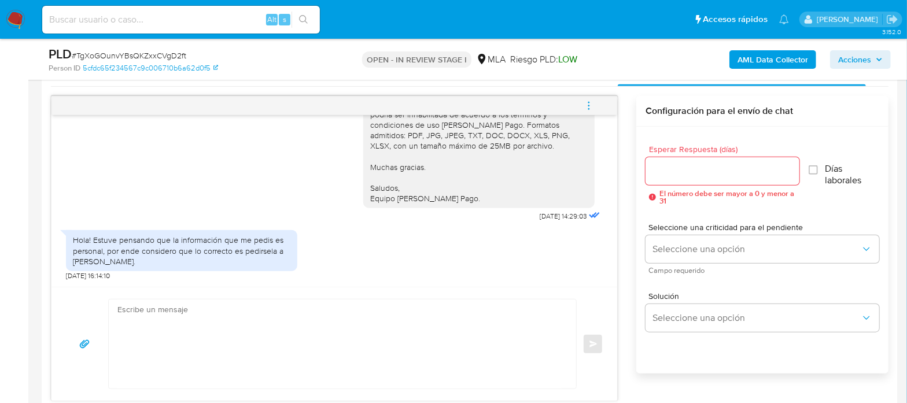
scroll to position [651, 0]
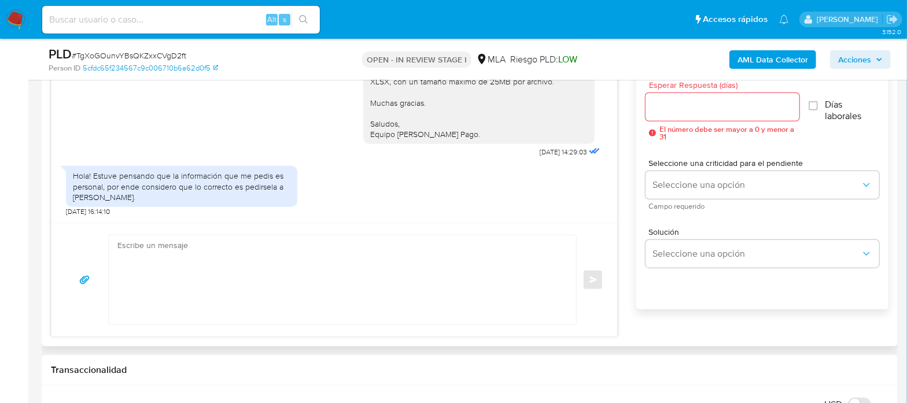
click at [315, 247] on textarea at bounding box center [339, 280] width 444 height 89
paste textarea "[PERSON_NAME],"
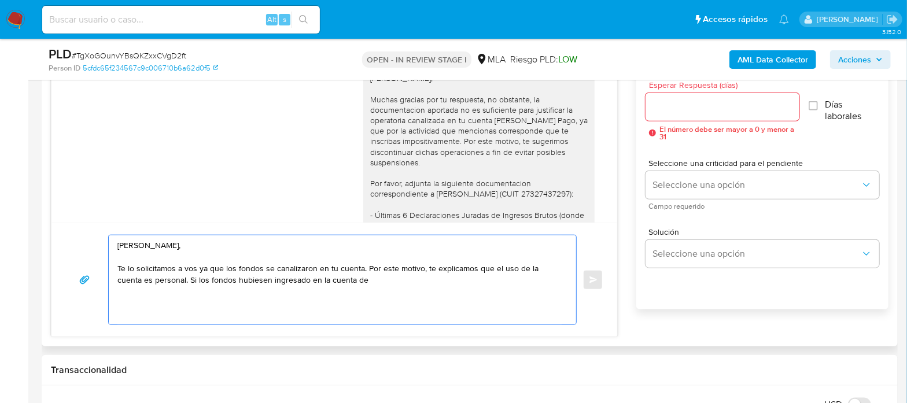
scroll to position [1752, 0]
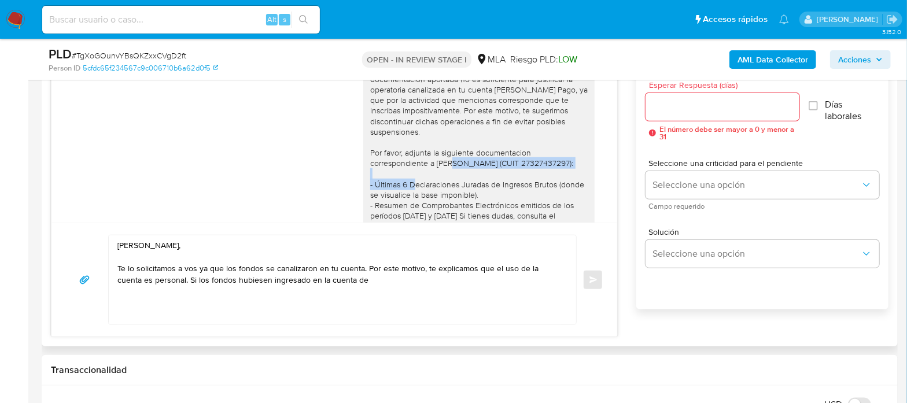
drag, startPoint x: 426, startPoint y: 152, endPoint x: 411, endPoint y: 163, distance: 19.4
click at [411, 163] on div "[PERSON_NAME], Muchas gracias por tu respuesta, no obstante, la documentacion a…" at bounding box center [479, 215] width 218 height 347
copy div "[PERSON_NAME] (CUIT 27327437297):"
click at [399, 293] on textarea "[PERSON_NAME], Te lo solicitamos a vos ya que los fondos se canalizaron en tu c…" at bounding box center [339, 280] width 444 height 89
paste textarea "[PERSON_NAME] (CUIT 27327437297):"
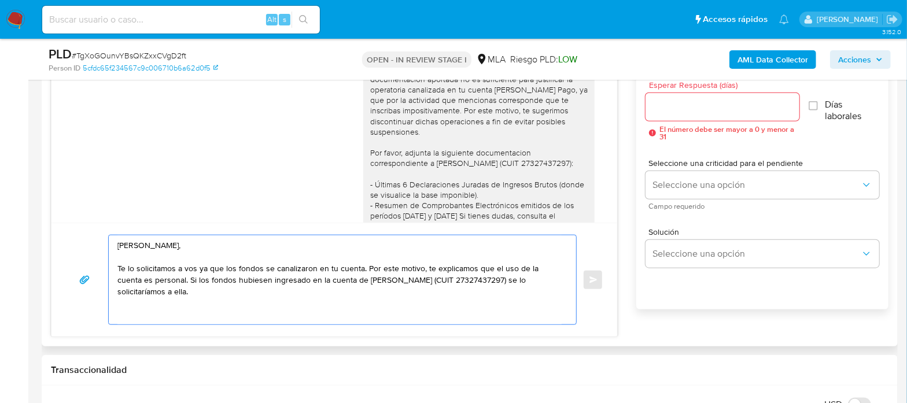
click at [238, 296] on textarea "Hola Damian Yantorno, Te lo solicitamos a vos ya que los fondos se canalizaron …" at bounding box center [339, 280] width 444 height 89
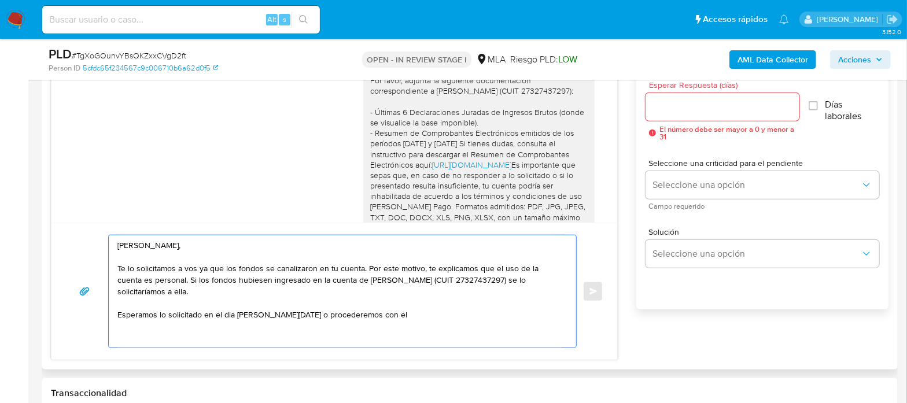
scroll to position [1897, 0]
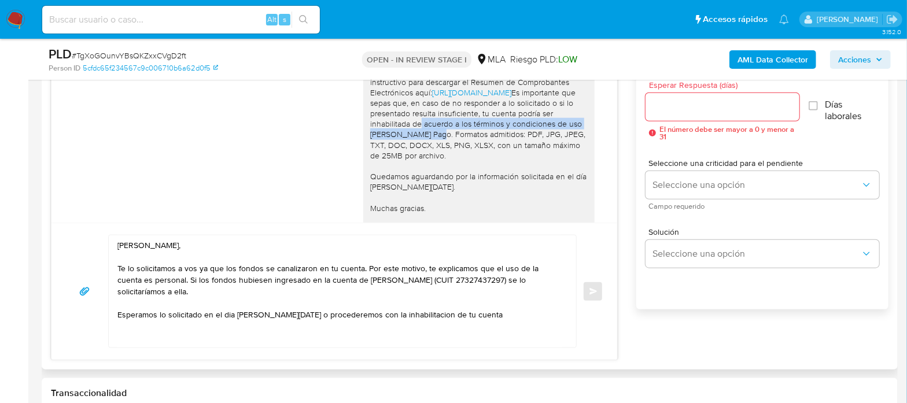
drag, startPoint x: 440, startPoint y: 134, endPoint x: 490, endPoint y: 149, distance: 52.5
click at [490, 149] on div "Hola Damian Yantorno, Muchas gracias por tu respuesta, no obstante, la document…" at bounding box center [479, 71] width 218 height 347
copy div "de acuerdo a los términos y condiciones de uso de Mercado Pago"
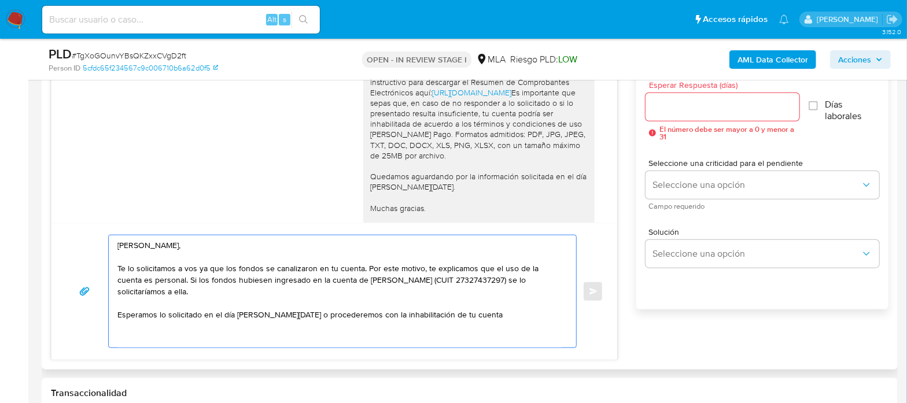
click at [492, 324] on textarea "Hola Damian Yantorno, Te lo solicitamos a vos ya que los fondos se canalizaron …" at bounding box center [339, 292] width 444 height 112
click at [496, 317] on textarea "Hola Damian Yantorno, Te lo solicitamos a vos ya que los fondos se canalizaron …" at bounding box center [339, 292] width 444 height 112
paste textarea "de acuerdo a los términos y condiciones de uso de Mercado Pago"
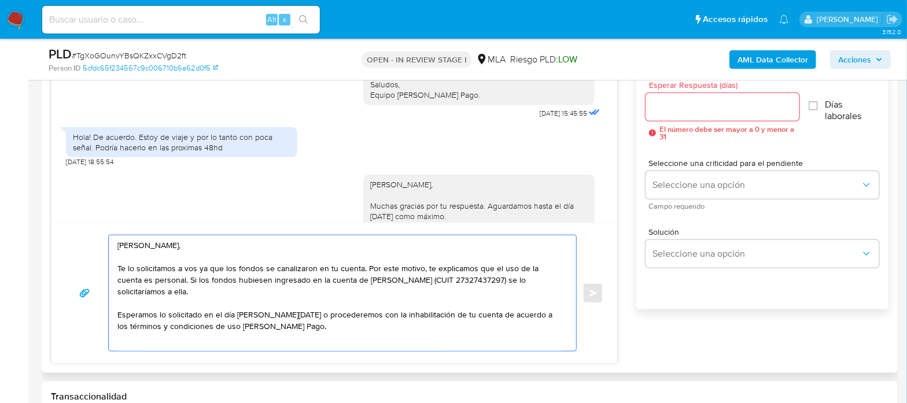
scroll to position [1969, 0]
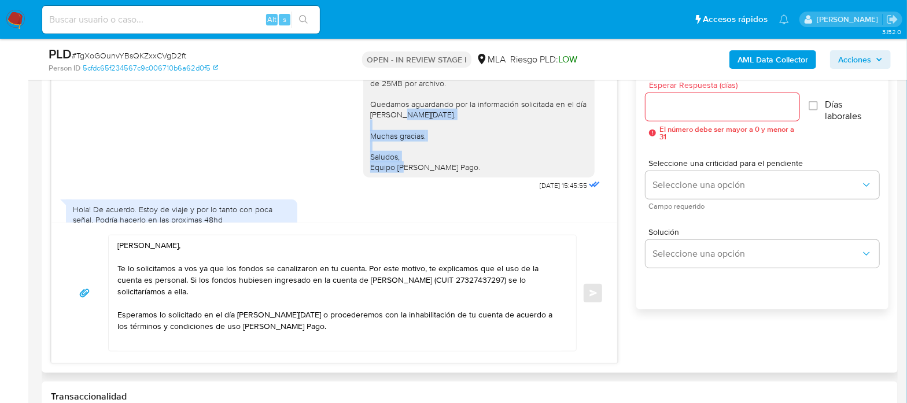
drag, startPoint x: 428, startPoint y: 176, endPoint x: 362, endPoint y: 145, distance: 73.5
copy div "Muchas gracias. Saludos, Equipo de Mercado Pago."
click at [167, 344] on textarea "Hola Damian Yantorno, Te lo solicitamos a vos ya que los fondos se canalizaron …" at bounding box center [339, 294] width 444 height 116
paste textarea "Muchas gracias. Saludos, Equipo de Mercado Pago."
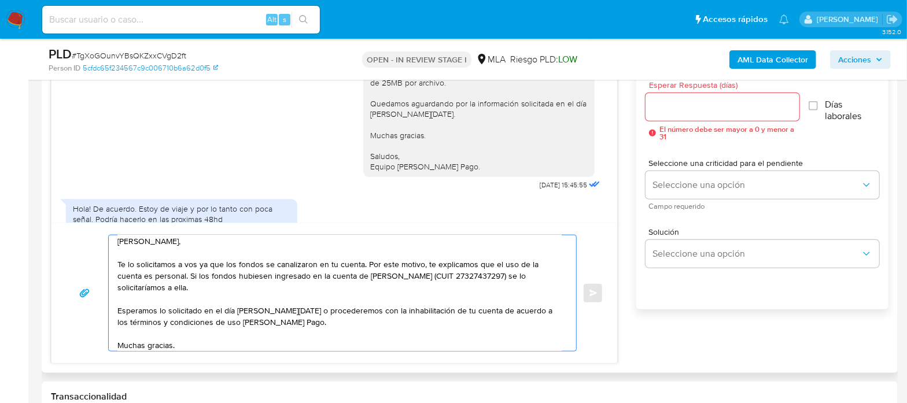
scroll to position [39, 0]
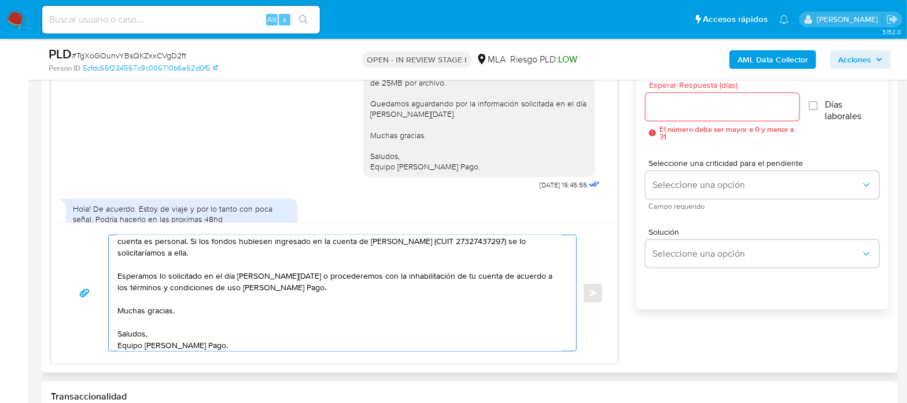
type textarea "Hola Damian Yantorno, Te lo solicitamos a vos ya que los fondos se canalizaron …"
click at [700, 119] on div at bounding box center [723, 107] width 154 height 28
click at [698, 113] on input "Esperar Respuesta (días)" at bounding box center [723, 107] width 154 height 15
type input "1"
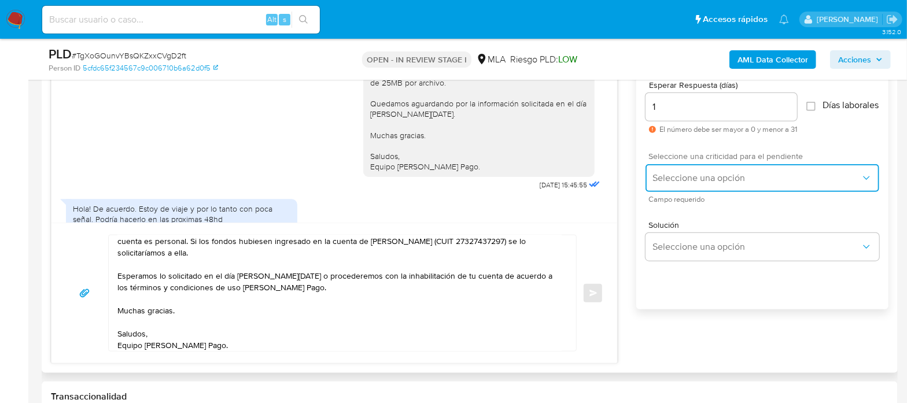
click at [697, 181] on span "Seleccione una opción" at bounding box center [757, 178] width 208 height 12
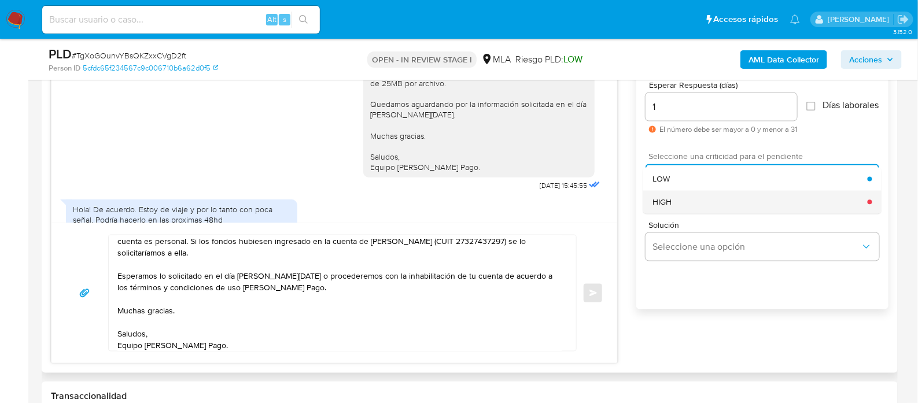
click at [679, 209] on div "HIGH" at bounding box center [760, 201] width 215 height 23
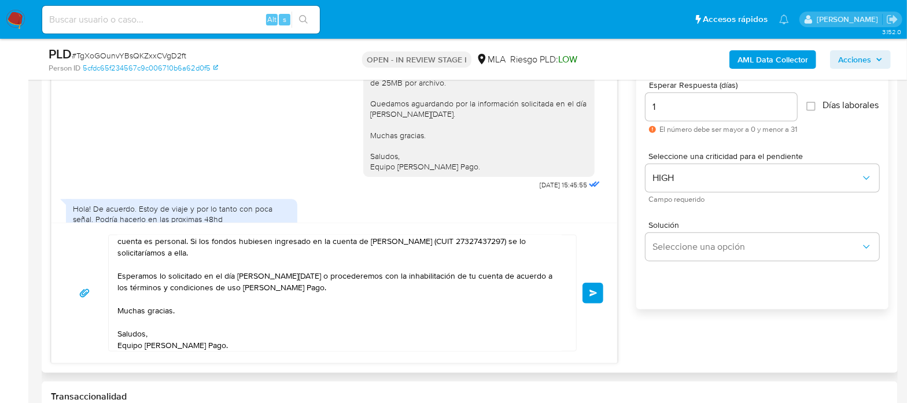
click at [599, 292] on button "Enviar" at bounding box center [593, 293] width 21 height 21
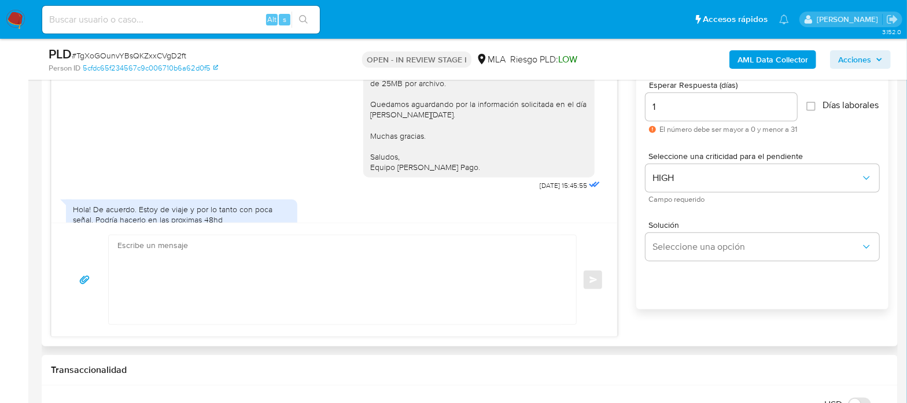
scroll to position [2471, 0]
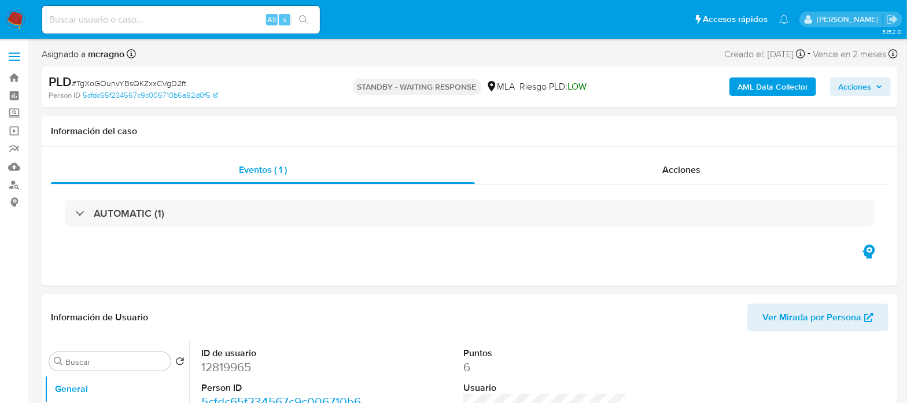
select select "10"
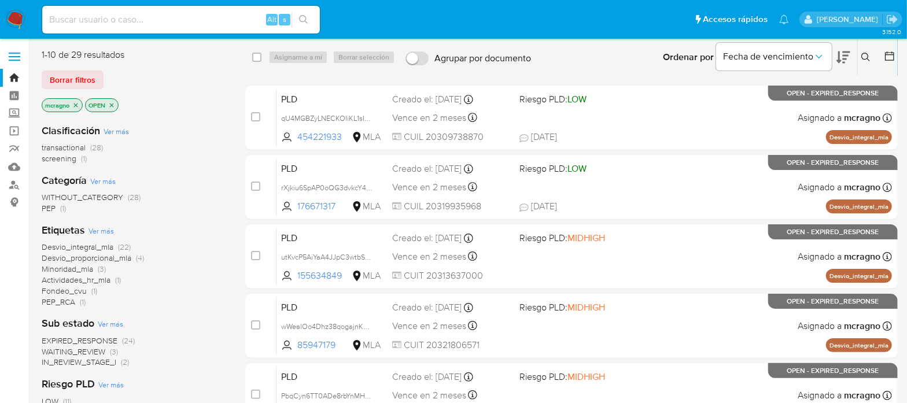
click at [118, 105] on div "mcragno OPEN" at bounding box center [134, 106] width 185 height 16
click at [113, 104] on icon "close-filter" at bounding box center [112, 105] width 4 height 4
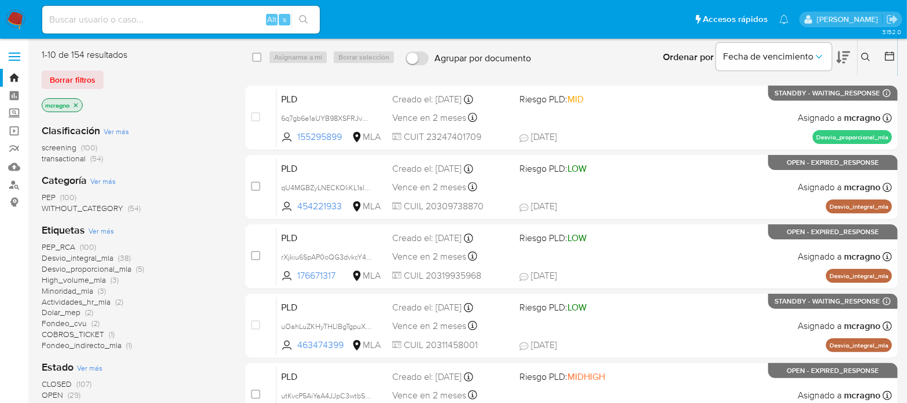
click at [78, 105] on icon "close-filter" at bounding box center [75, 105] width 7 height 7
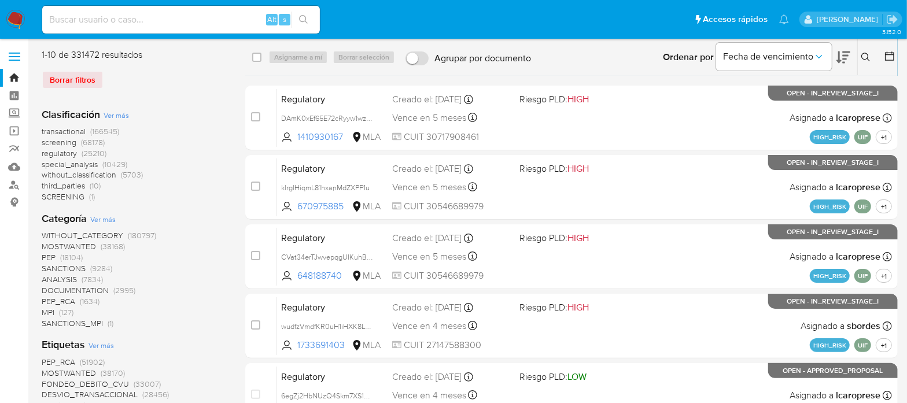
click at [863, 54] on icon at bounding box center [866, 57] width 9 height 9
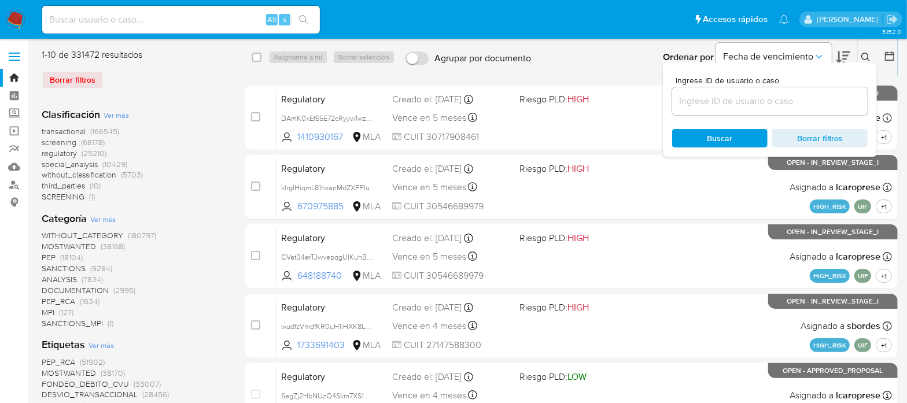
click at [801, 108] on input at bounding box center [770, 101] width 196 height 15
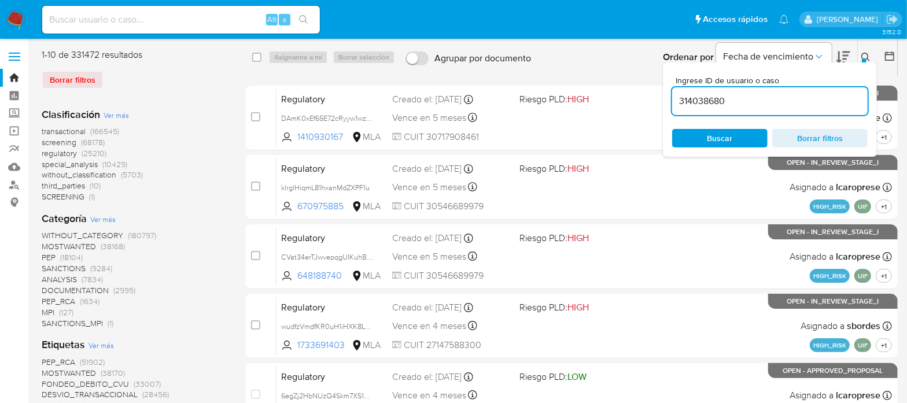
type input "314038680"
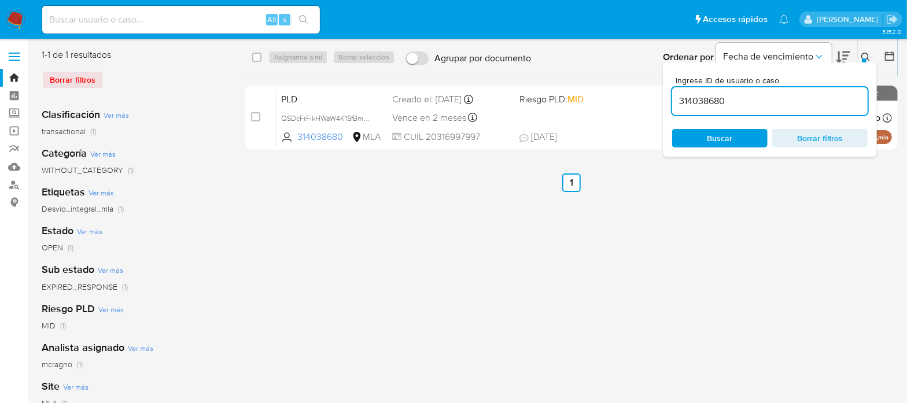
click at [863, 53] on icon at bounding box center [866, 57] width 9 height 9
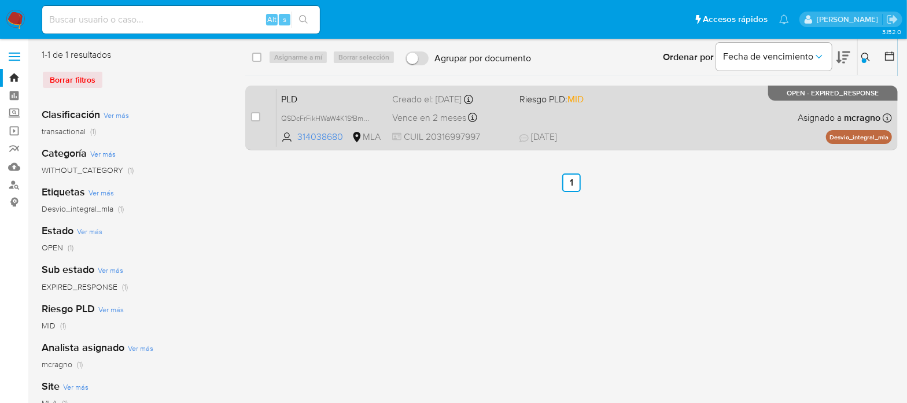
click at [250, 109] on div "case-item-checkbox No es posible asignar el caso PLD QSDcFrFikHWaW4K1SfBm0B7q 3…" at bounding box center [571, 118] width 653 height 65
click at [253, 115] on input "checkbox" at bounding box center [255, 116] width 9 height 9
checkbox input "true"
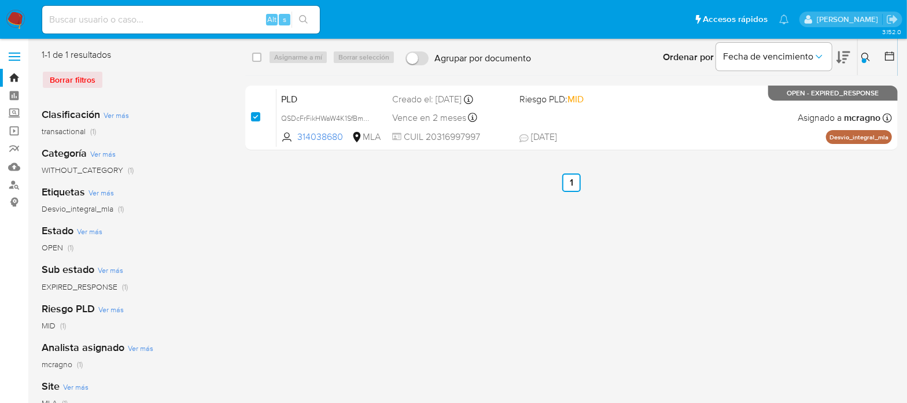
checkbox input "true"
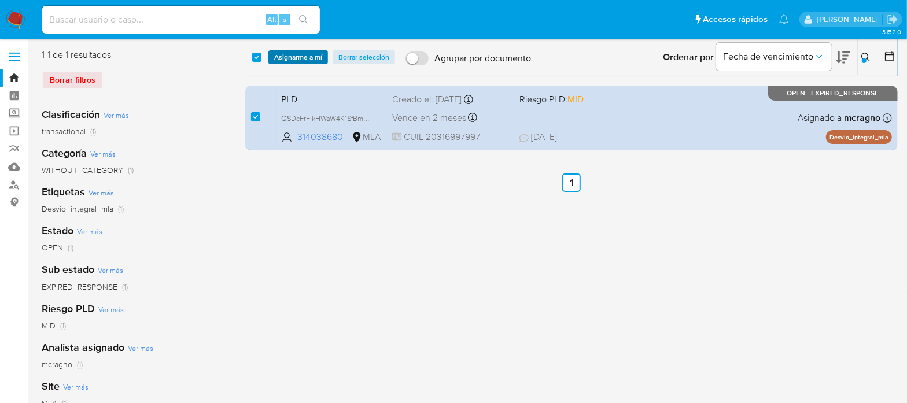
click at [293, 52] on span "Asignarme a mí" at bounding box center [298, 58] width 48 height 12
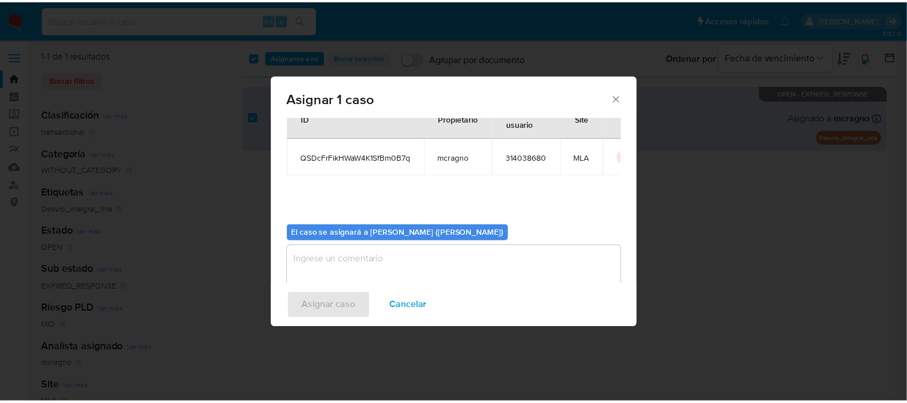
scroll to position [60, 0]
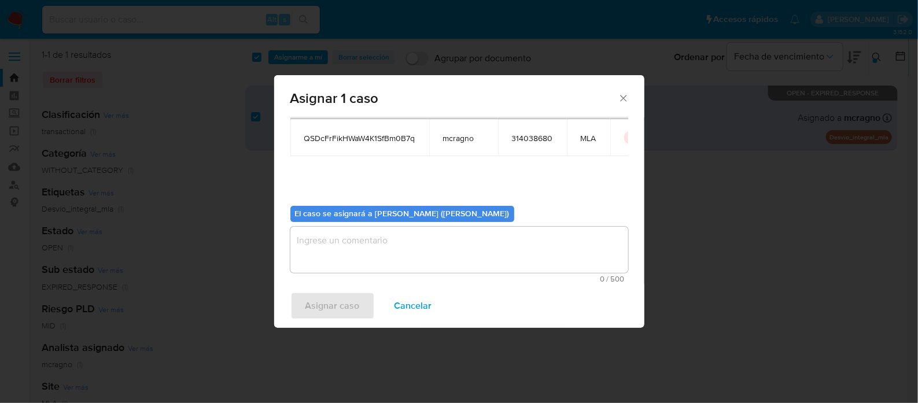
click at [351, 267] on textarea "assign-modal" at bounding box center [459, 250] width 338 height 46
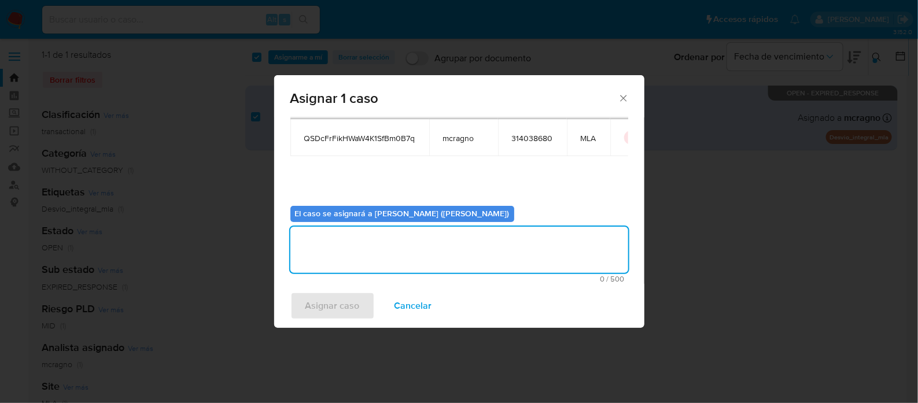
click at [340, 296] on span "Asignar caso" at bounding box center [333, 305] width 54 height 25
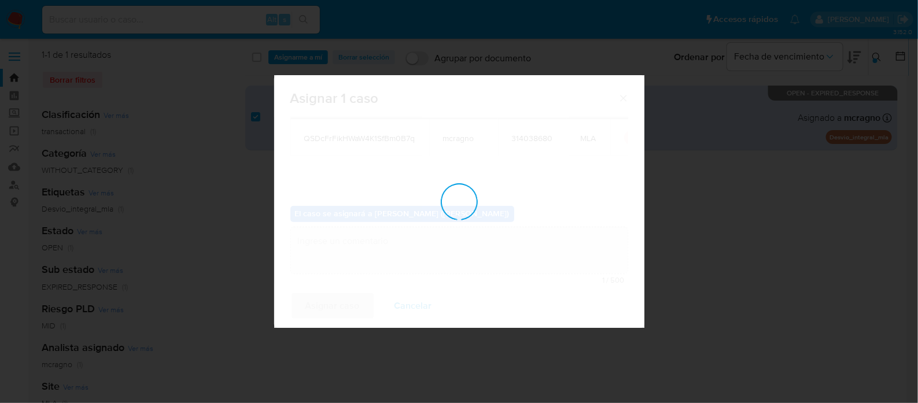
checkbox input "false"
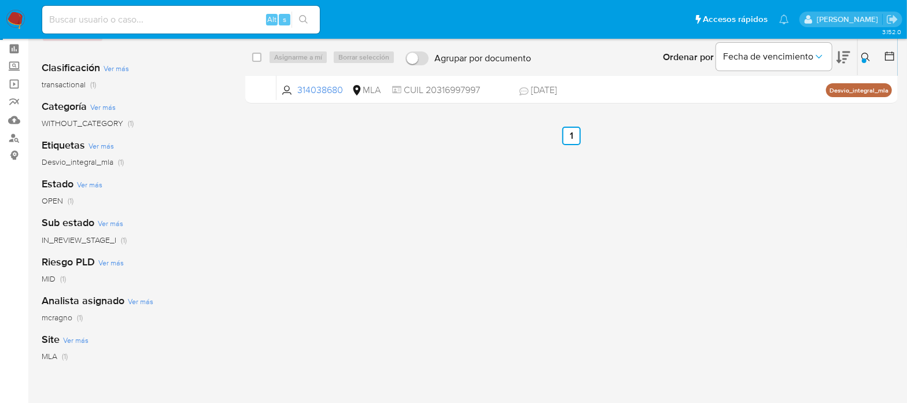
scroll to position [0, 0]
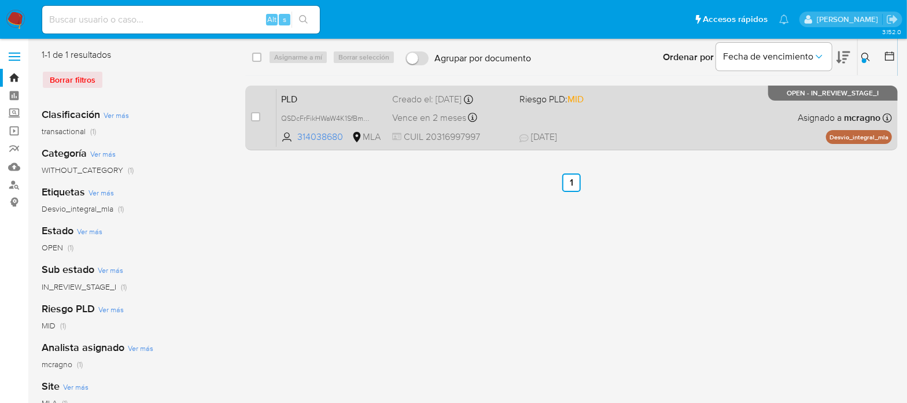
click at [652, 127] on div "PLD QSDcFrFikHWaW4K1SfBm0B7q 314038680 MLA Riesgo PLD: MID Creado el: 12/07/202…" at bounding box center [585, 118] width 616 height 58
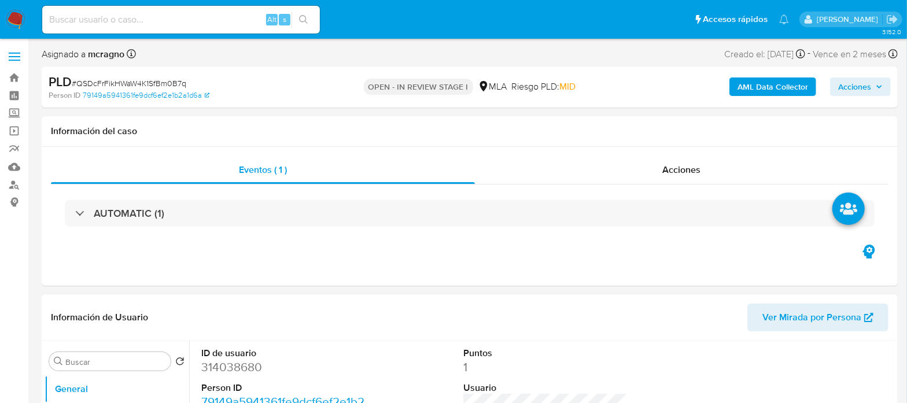
select select "10"
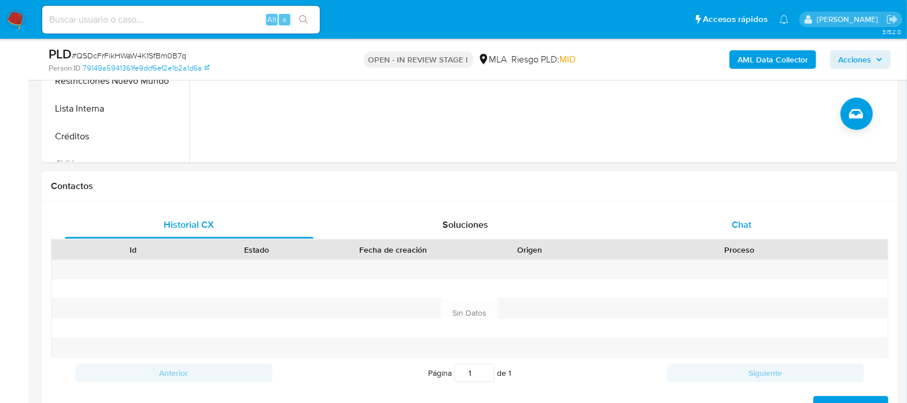
click at [734, 231] on div "Chat" at bounding box center [742, 225] width 249 height 28
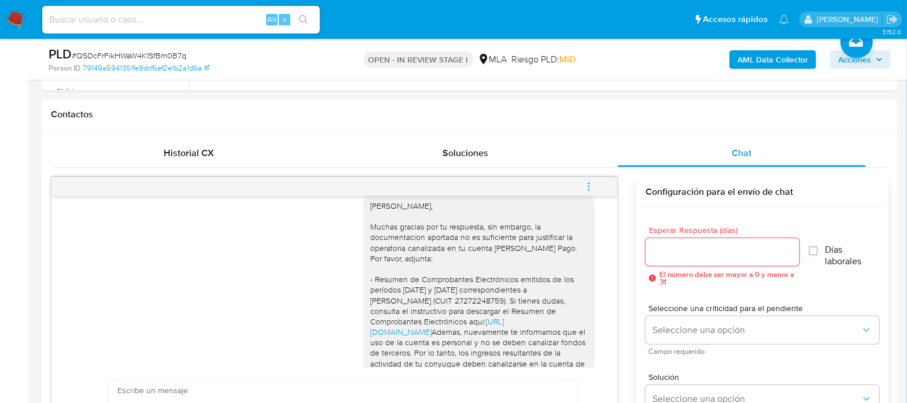
scroll to position [1959, 0]
